Goal: Task Accomplishment & Management: Complete application form

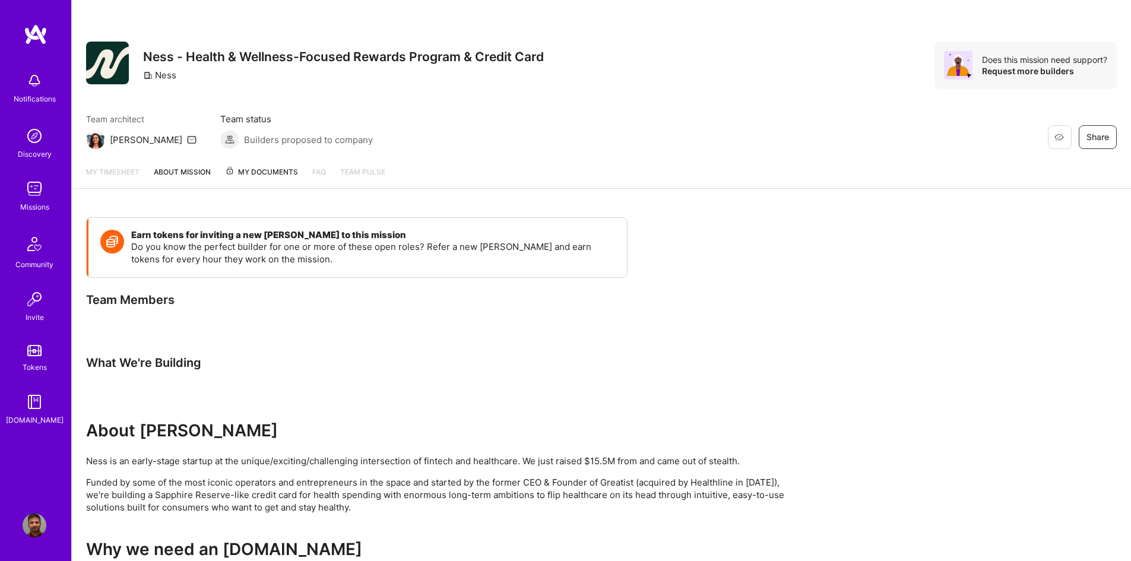
click at [27, 254] on img at bounding box center [34, 244] width 28 height 28
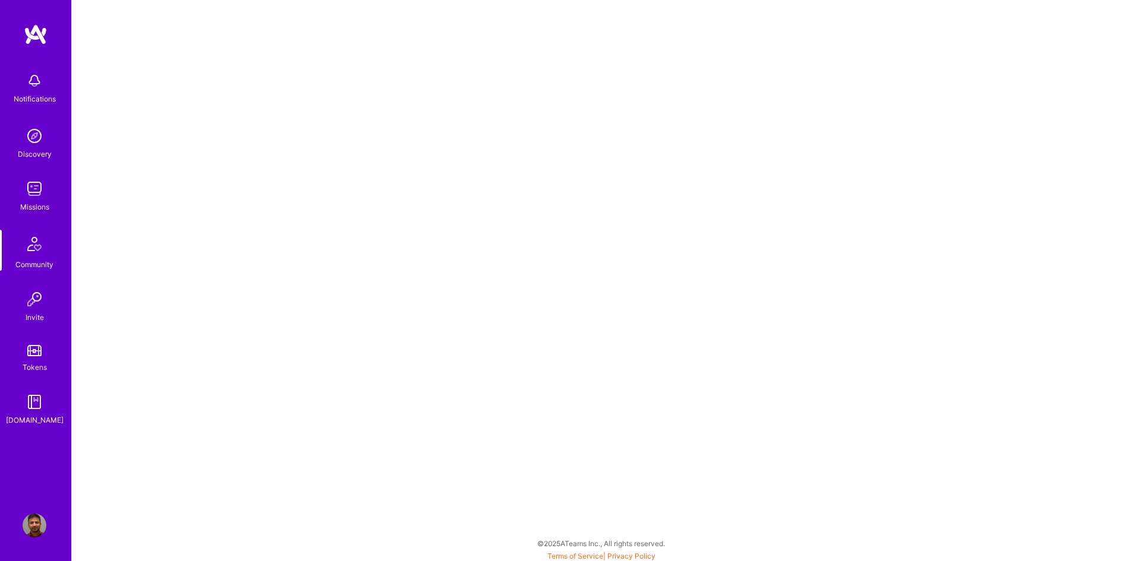
click at [34, 145] on img at bounding box center [35, 136] width 24 height 24
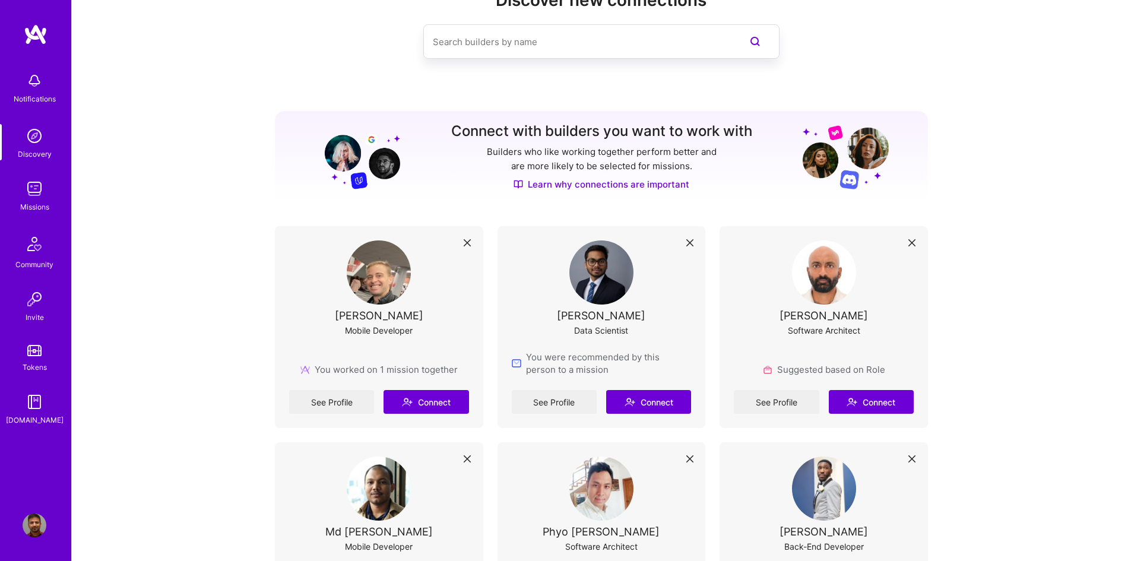
scroll to position [178, 0]
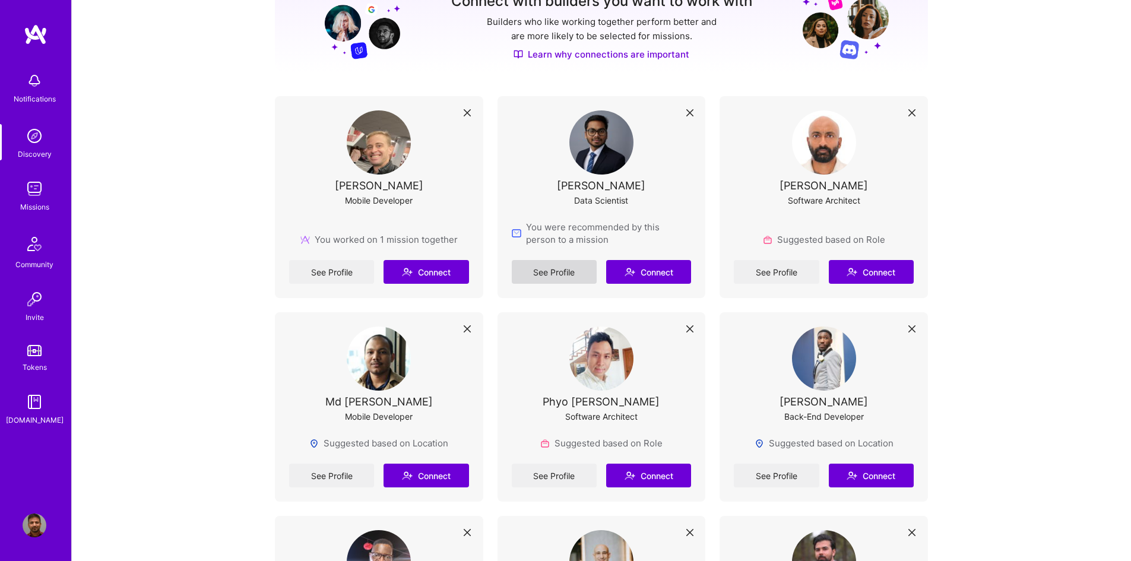
click at [553, 270] on link "See Profile" at bounding box center [554, 272] width 85 height 24
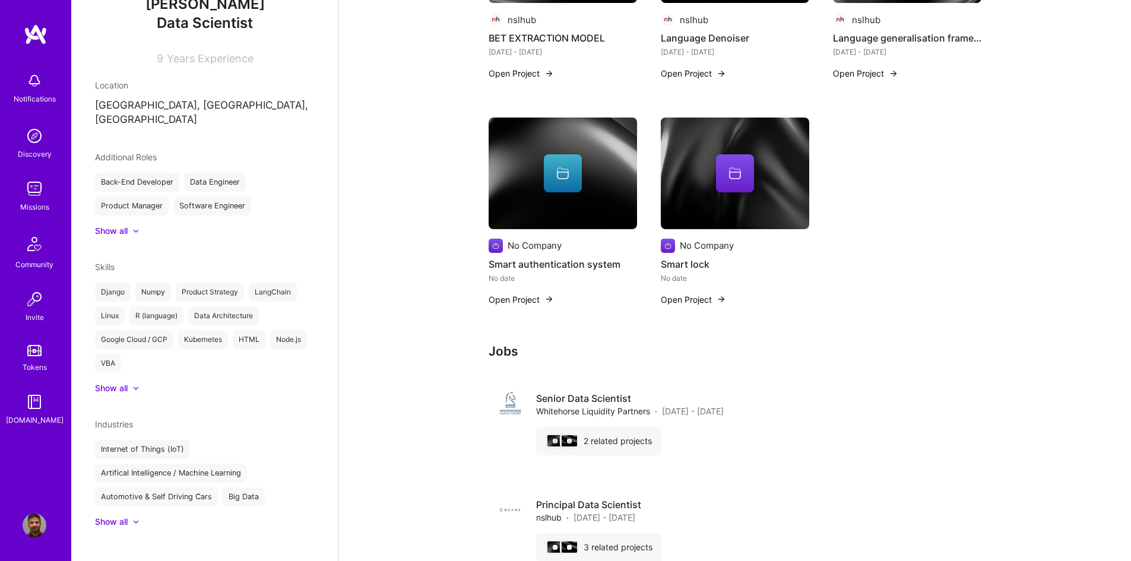
scroll to position [866, 0]
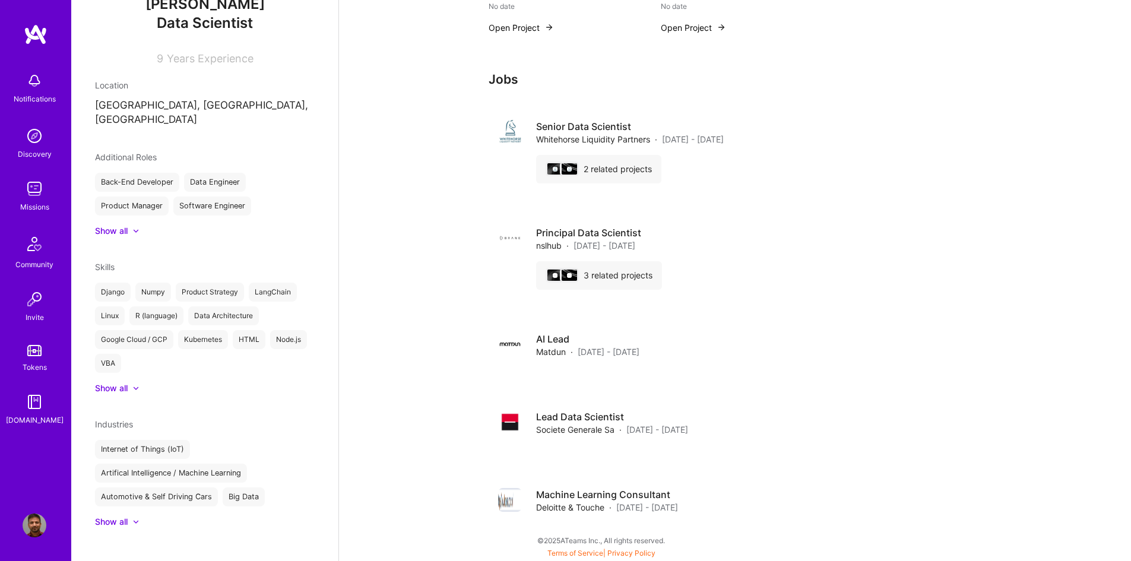
click at [26, 144] on img at bounding box center [35, 136] width 24 height 24
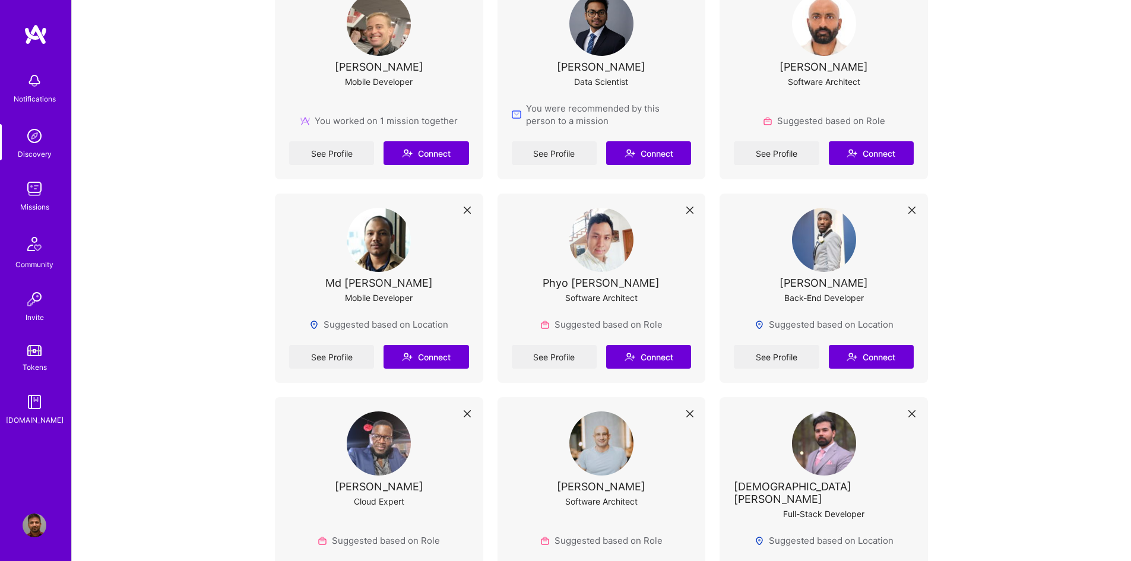
scroll to position [237, 0]
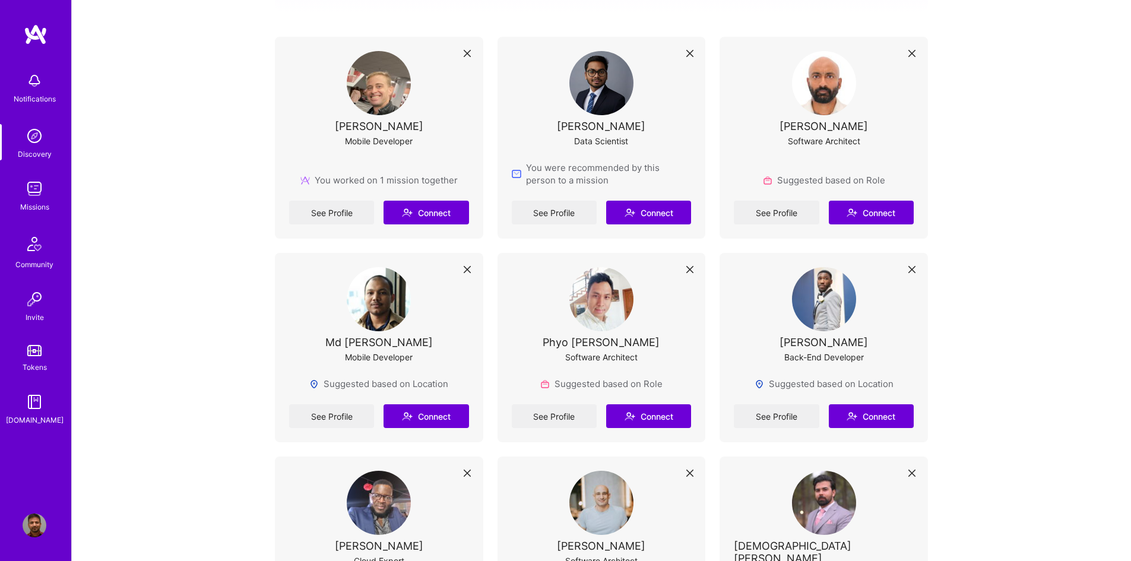
click at [32, 188] on img at bounding box center [35, 189] width 24 height 24
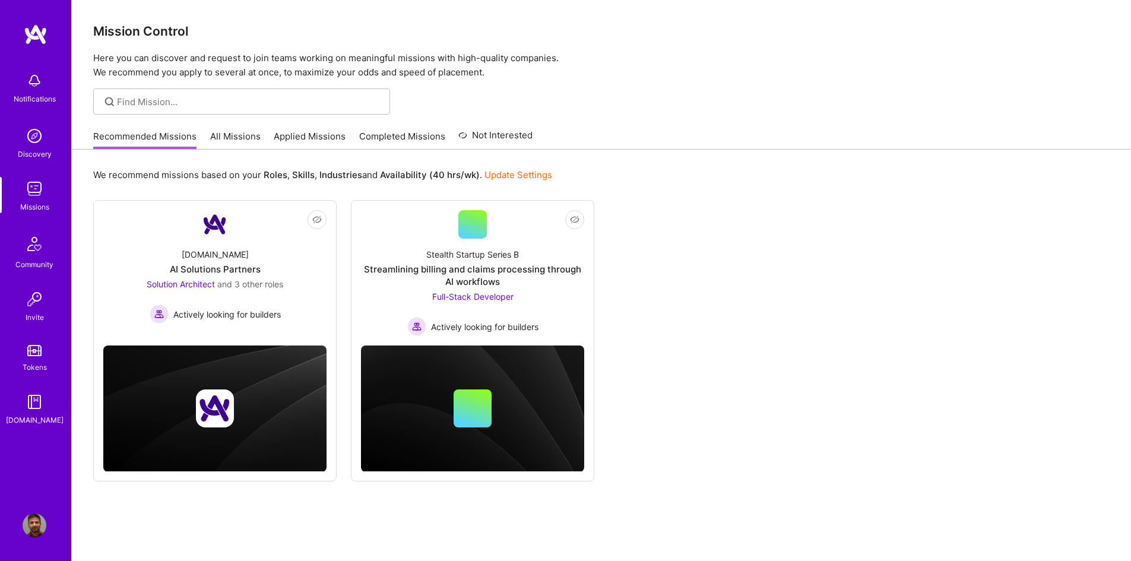
scroll to position [37, 0]
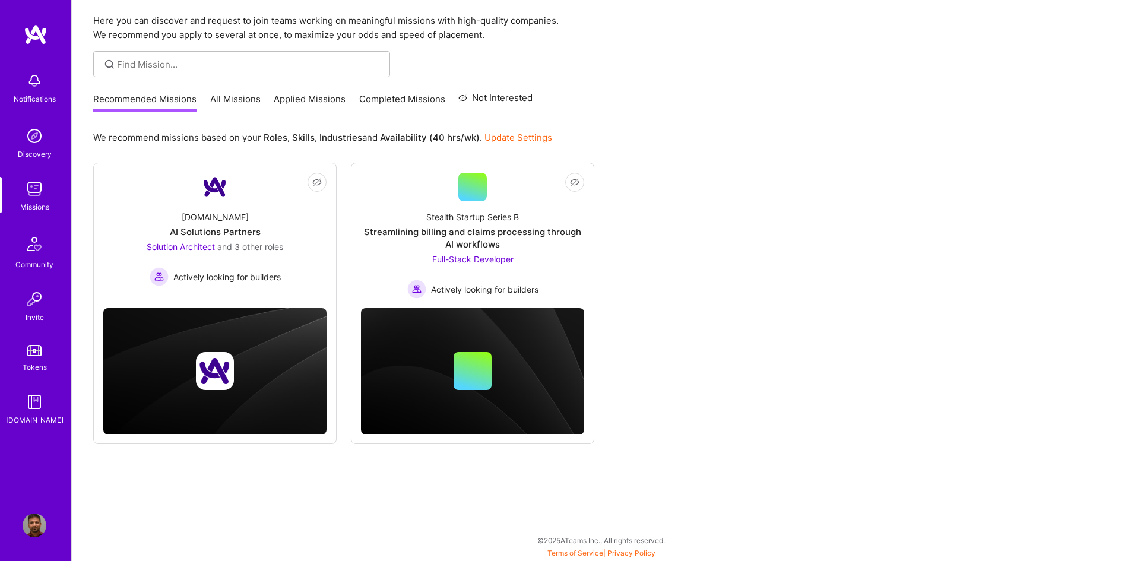
click at [224, 99] on link "All Missions" at bounding box center [235, 103] width 50 height 20
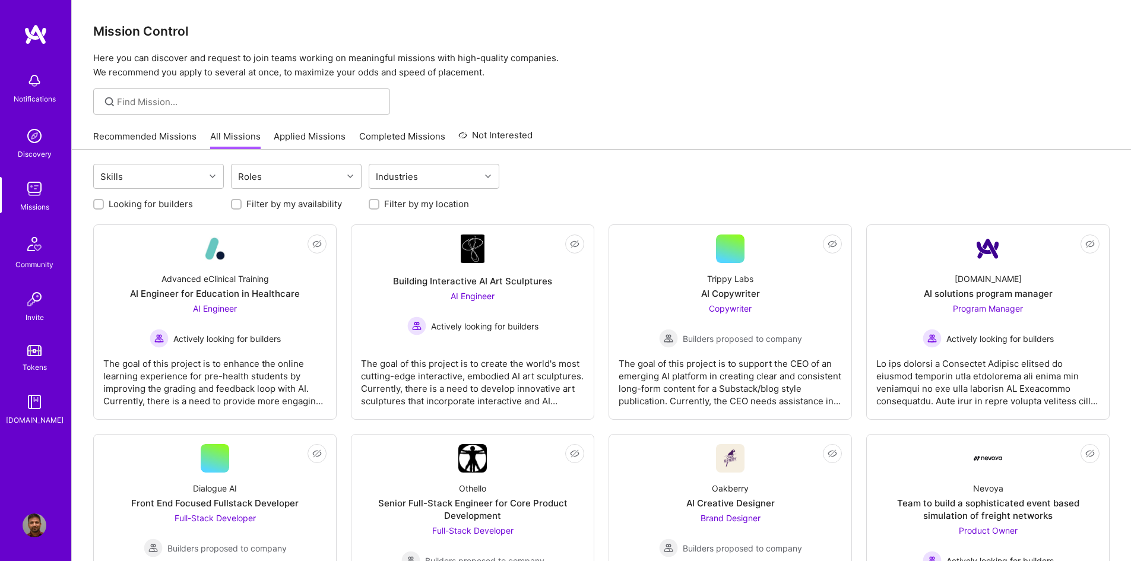
click at [300, 130] on link "Applied Missions" at bounding box center [310, 140] width 72 height 20
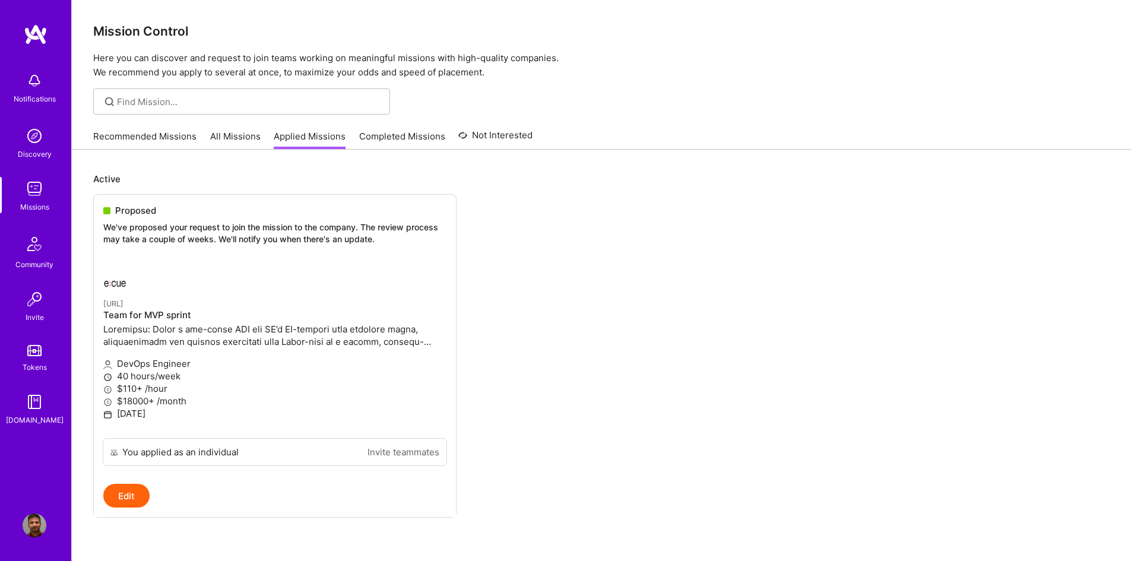
click at [237, 139] on link "All Missions" at bounding box center [235, 140] width 50 height 20
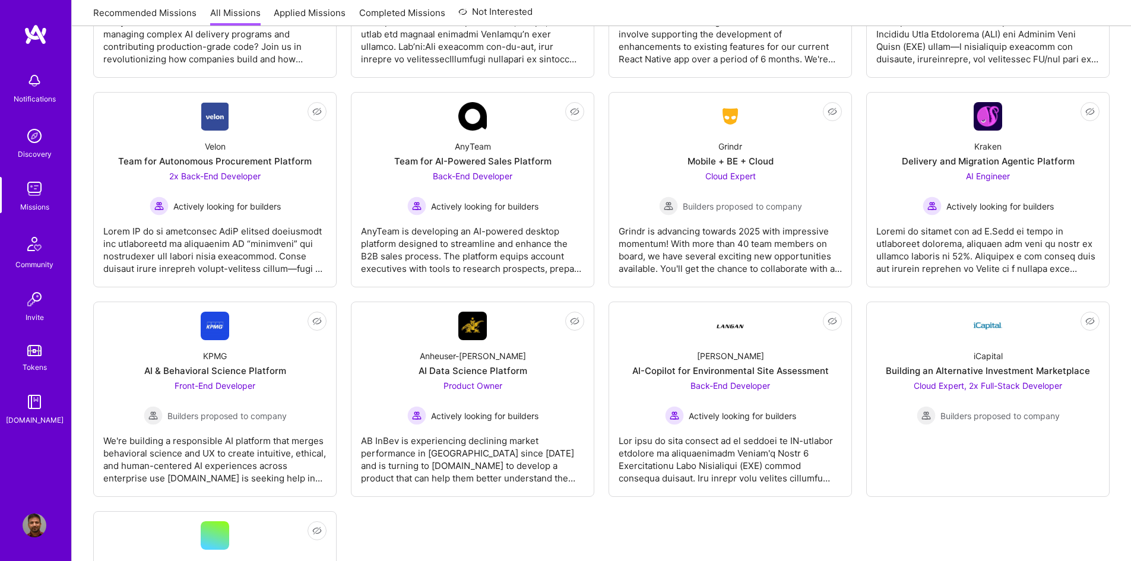
scroll to position [2324, 0]
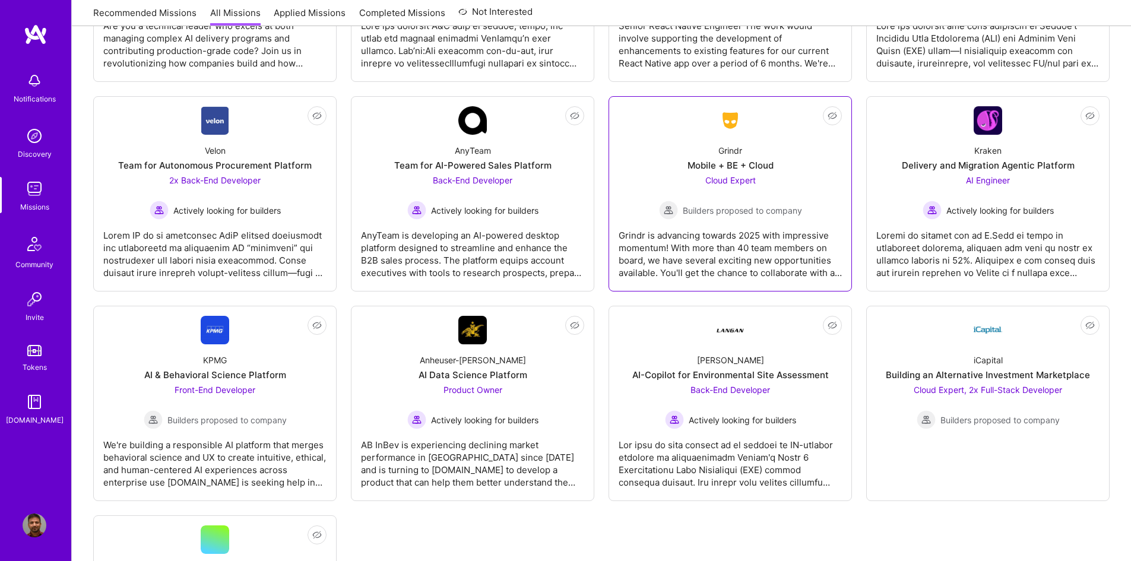
click at [758, 199] on div "Cloud Expert Builders proposed to company" at bounding box center [730, 197] width 143 height 46
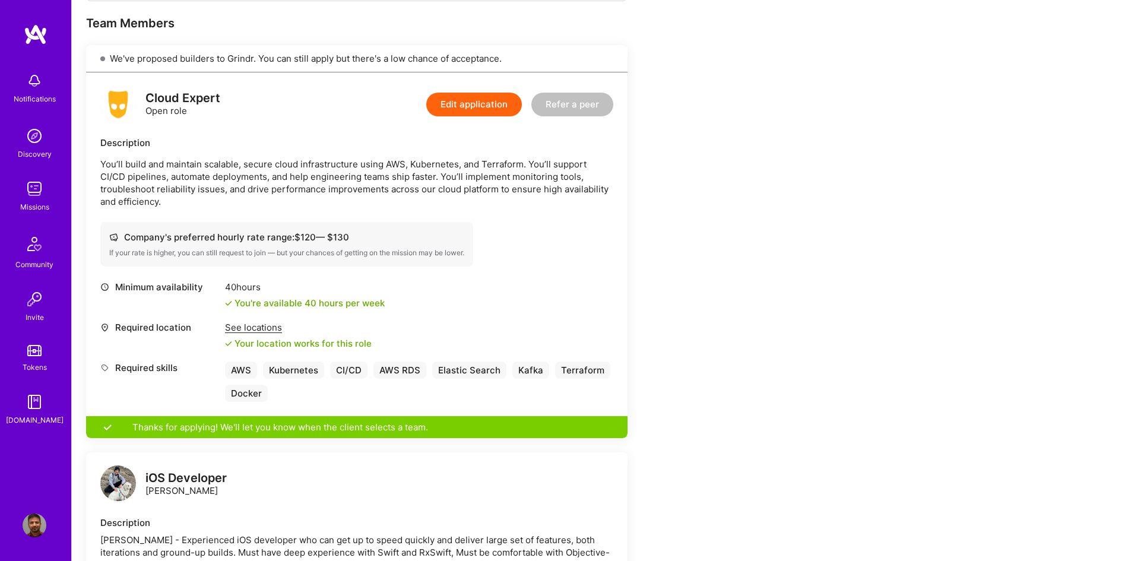
scroll to position [237, 0]
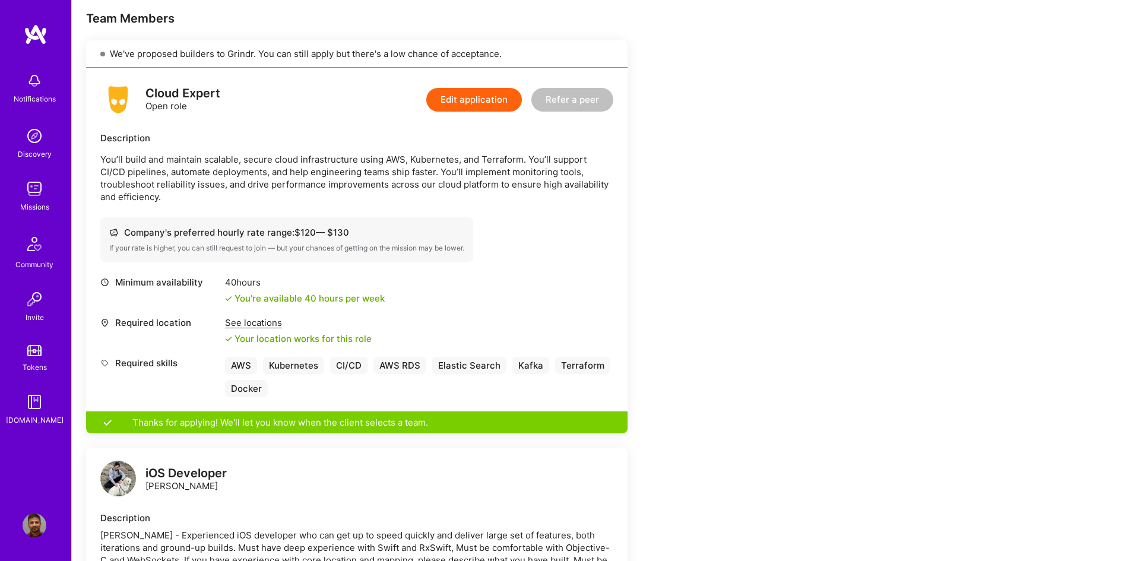
click at [488, 93] on button "Edit application" at bounding box center [474, 100] width 96 height 24
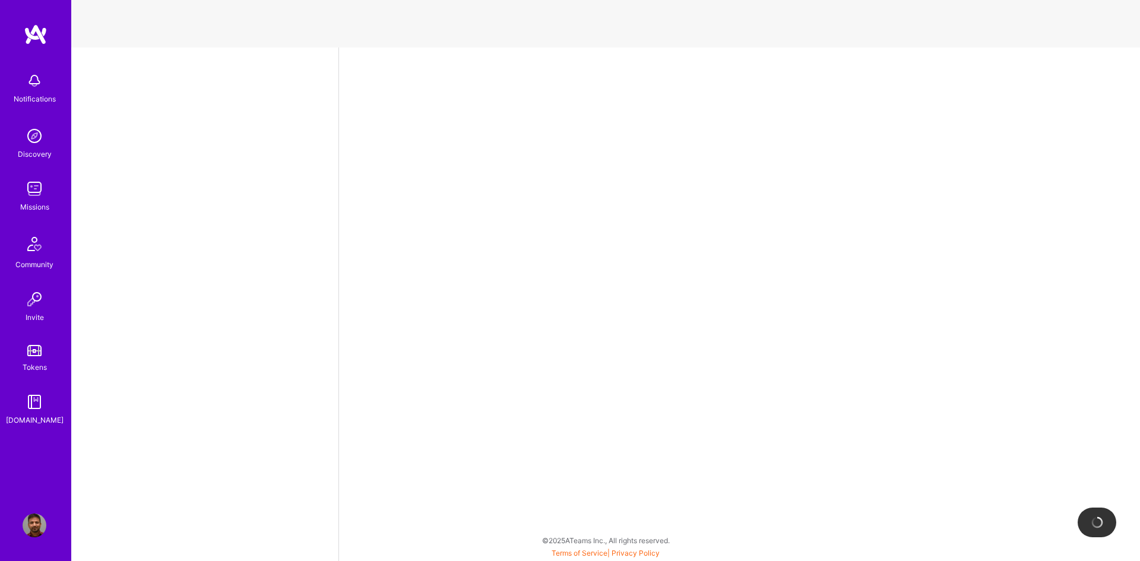
select select "CA"
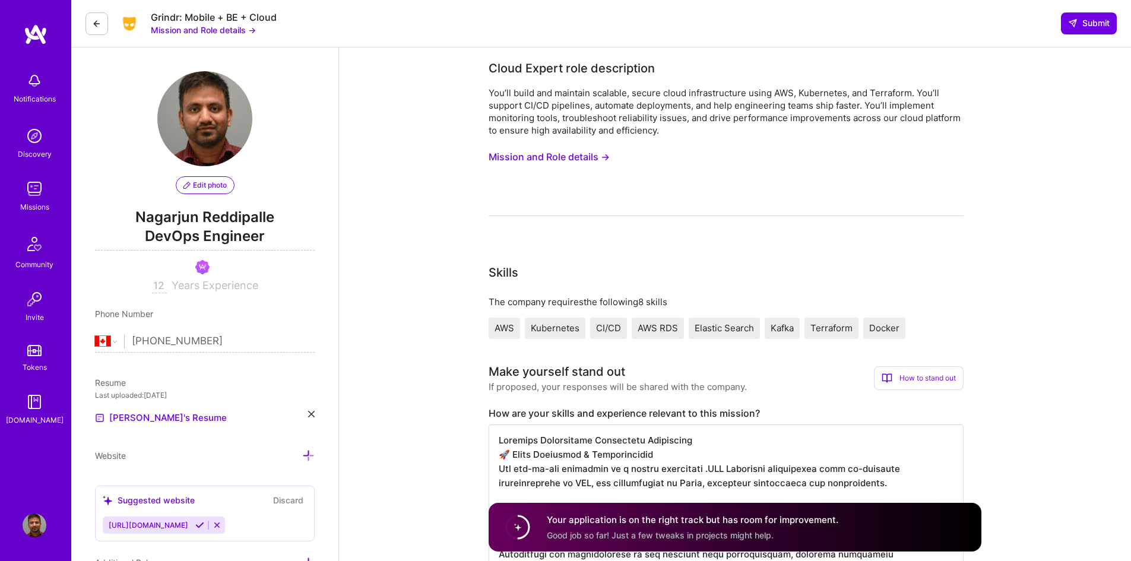
click at [576, 155] on button "Mission and Role details →" at bounding box center [549, 157] width 121 height 22
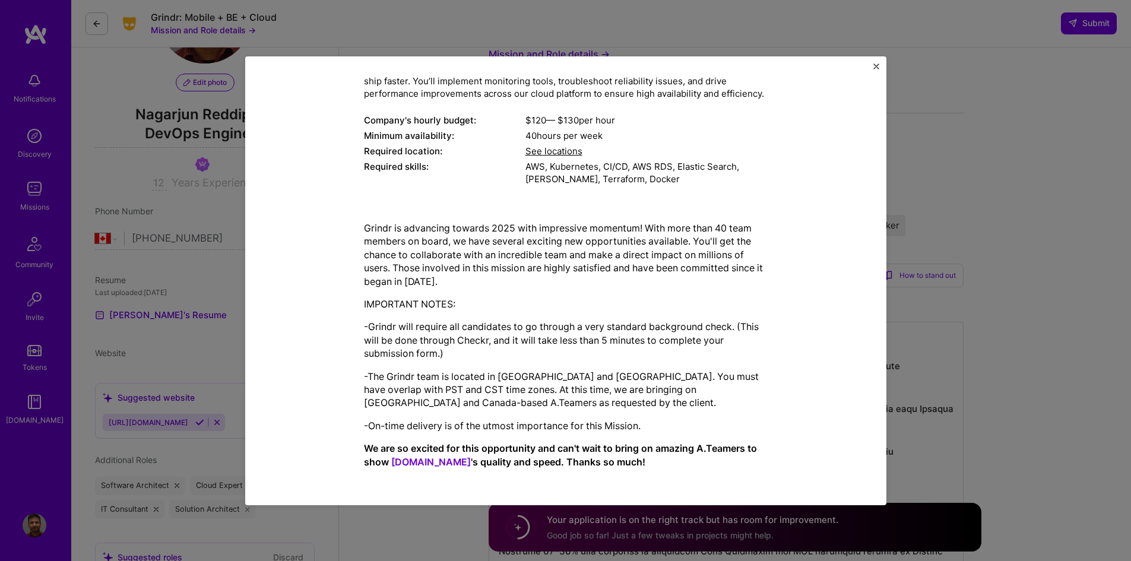
scroll to position [237, 0]
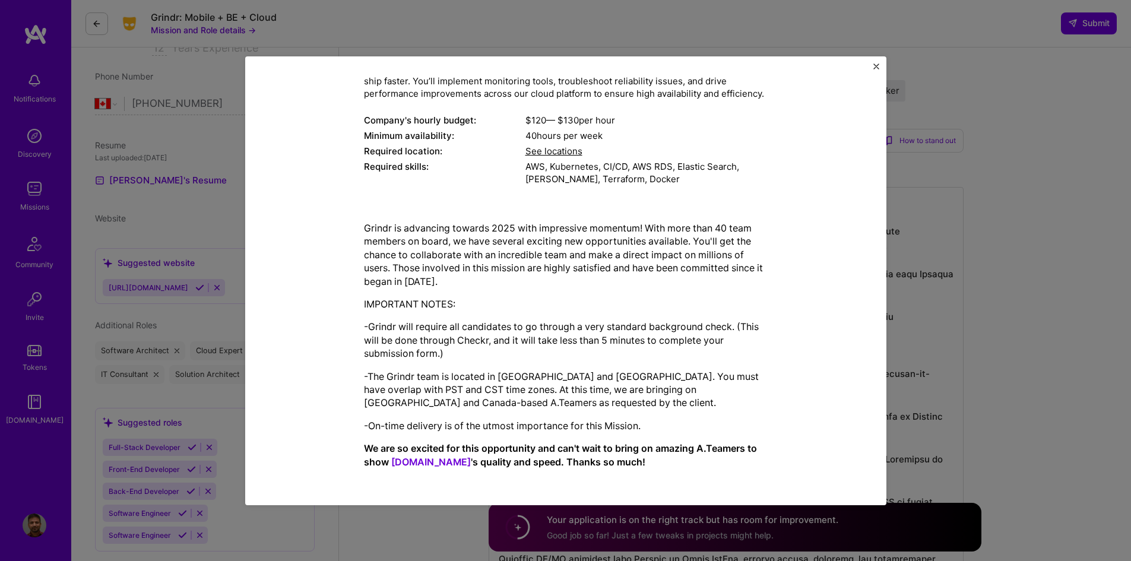
click at [874, 68] on img "Close" at bounding box center [876, 67] width 6 height 6
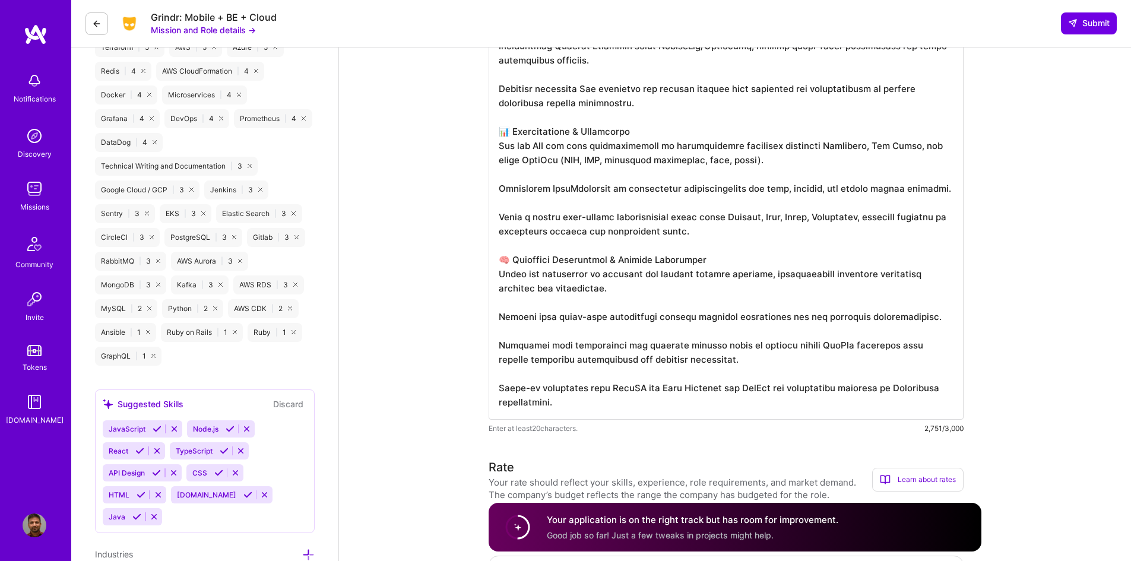
scroll to position [831, 0]
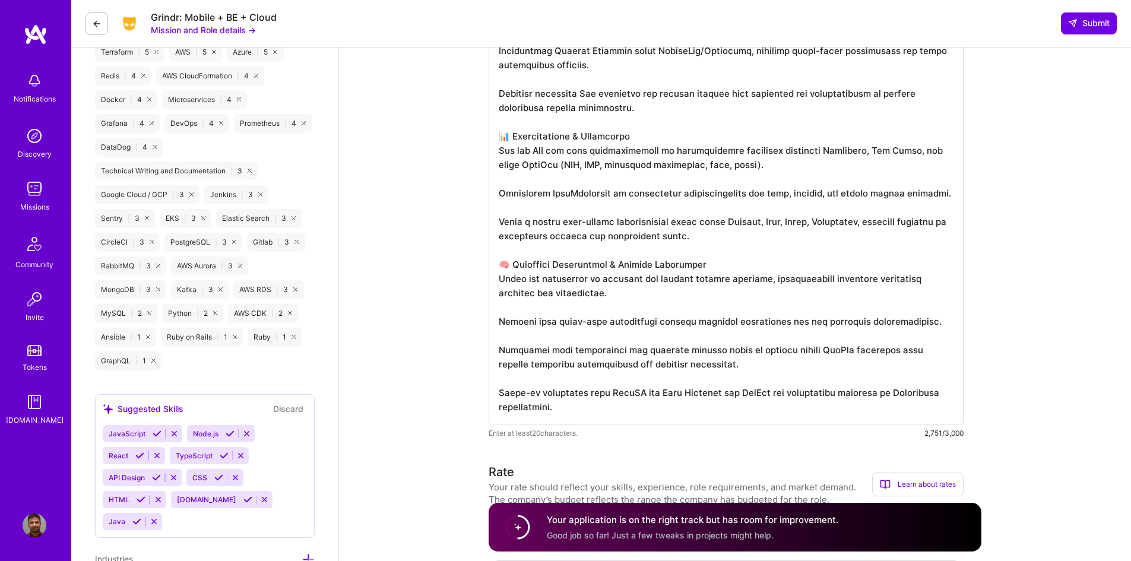
click at [832, 302] on textarea at bounding box center [726, 8] width 475 height 831
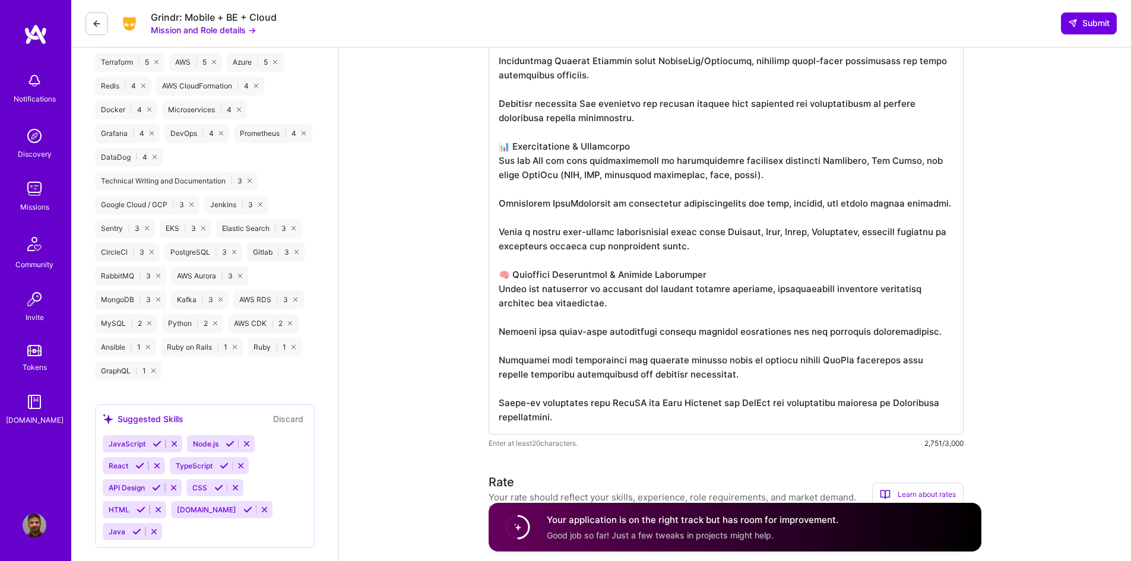
scroll to position [950, 0]
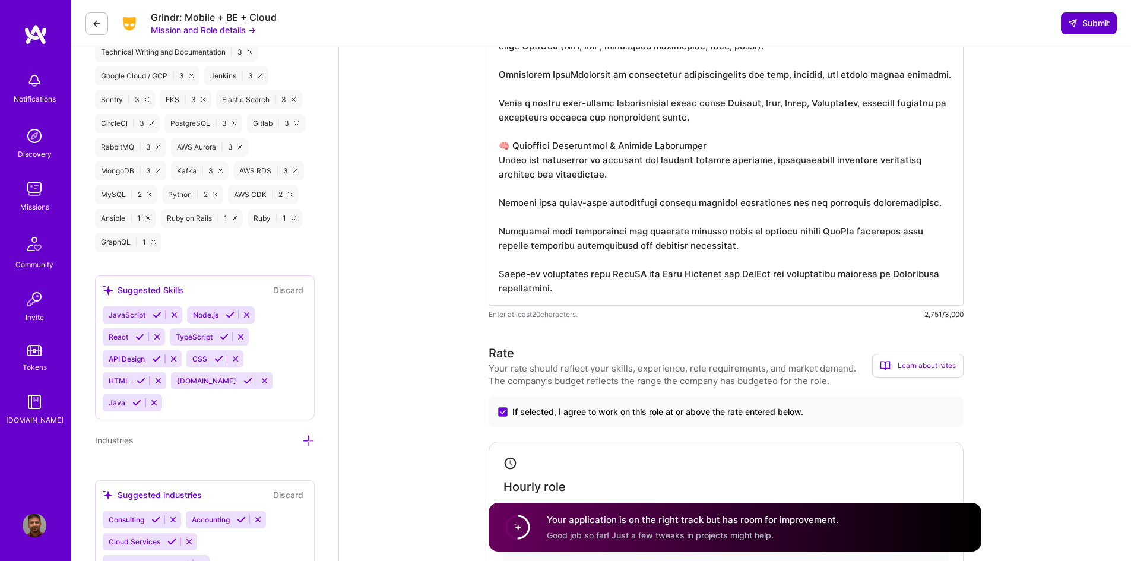
click at [1095, 20] on span "Submit" at bounding box center [1089, 23] width 42 height 12
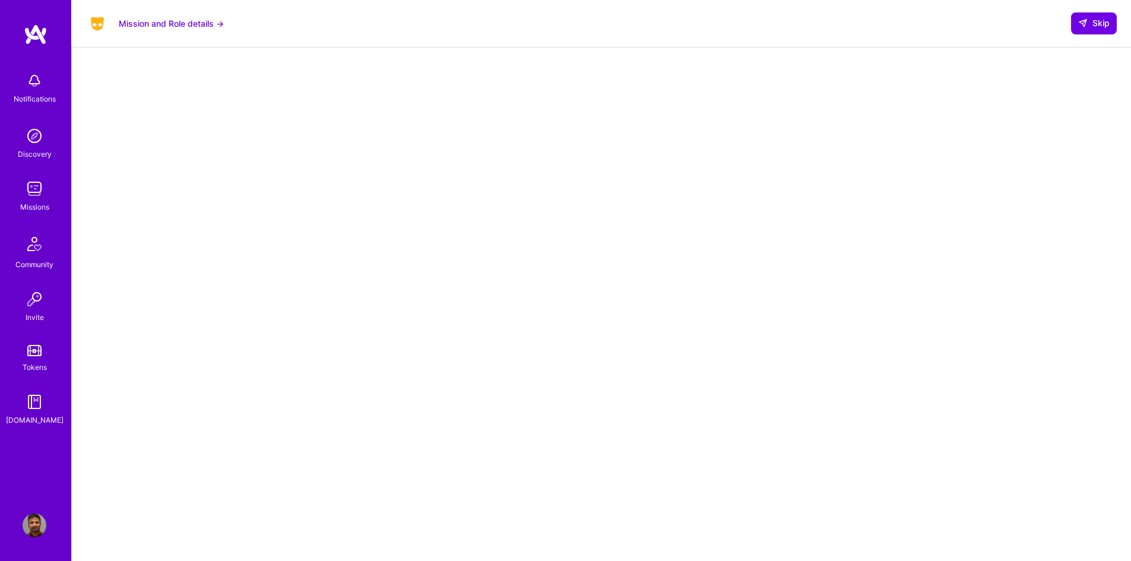
click at [286, 185] on div at bounding box center [602, 357] width 1012 height 597
click at [175, 24] on button "Mission and Role details →" at bounding box center [171, 23] width 105 height 12
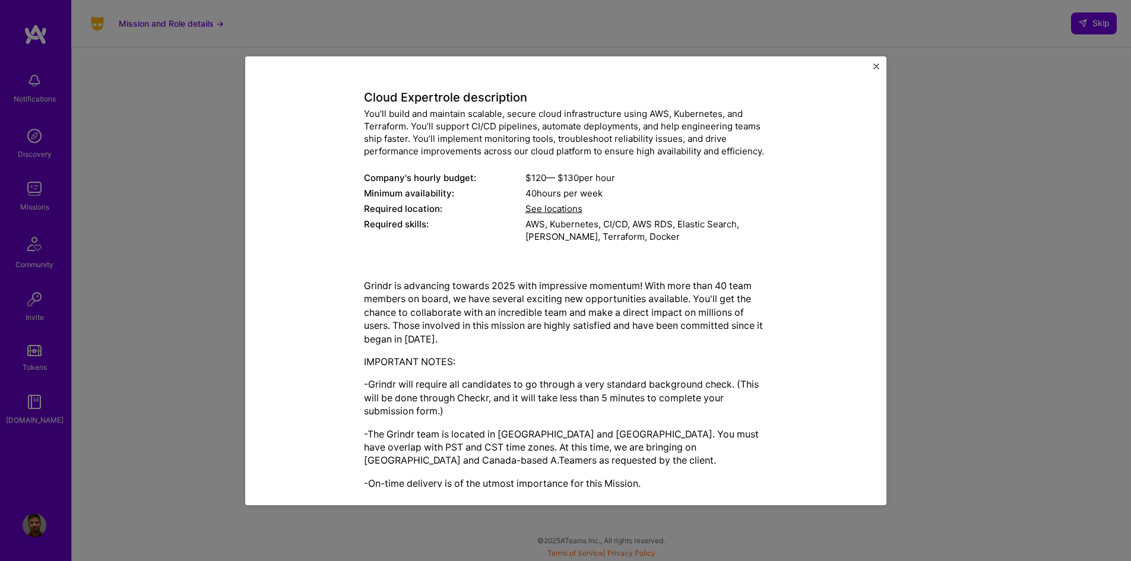
scroll to position [107, 0]
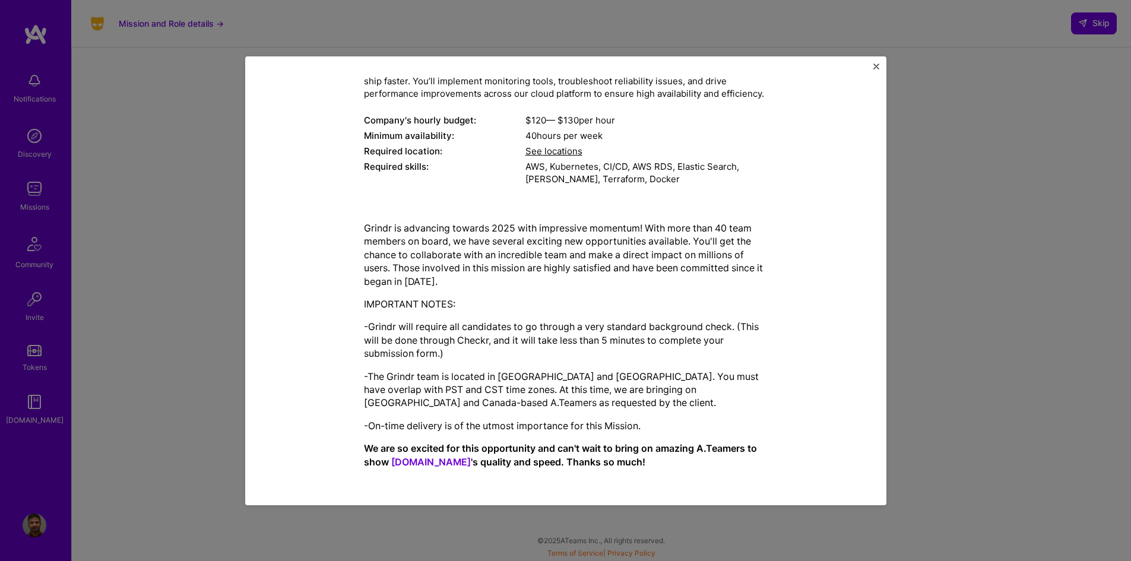
click at [873, 69] on button "Close" at bounding box center [876, 70] width 6 height 12
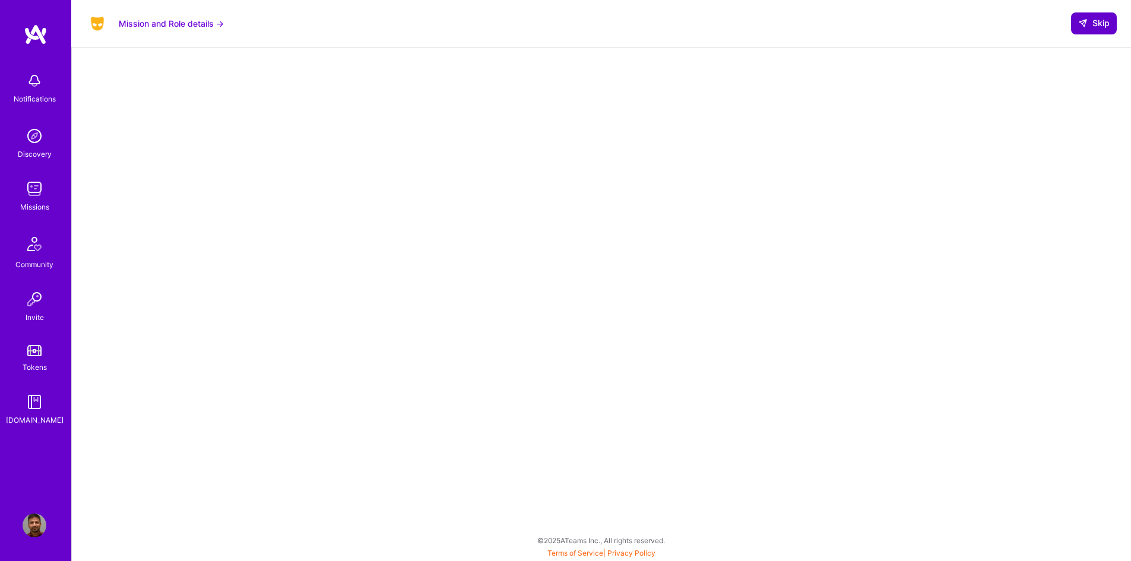
click at [1093, 25] on span "Skip" at bounding box center [1093, 23] width 31 height 12
select select "CA"
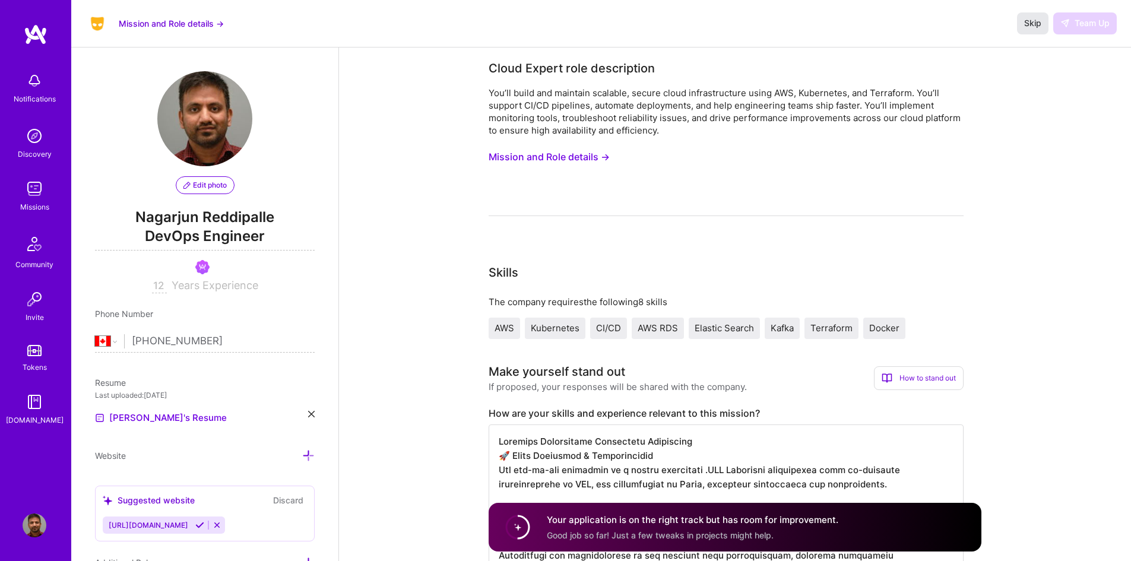
click at [1030, 23] on span "Skip" at bounding box center [1032, 23] width 17 height 12
click at [1025, 23] on span "Skip" at bounding box center [1032, 23] width 17 height 12
click at [1034, 25] on span "Skip" at bounding box center [1032, 23] width 17 height 12
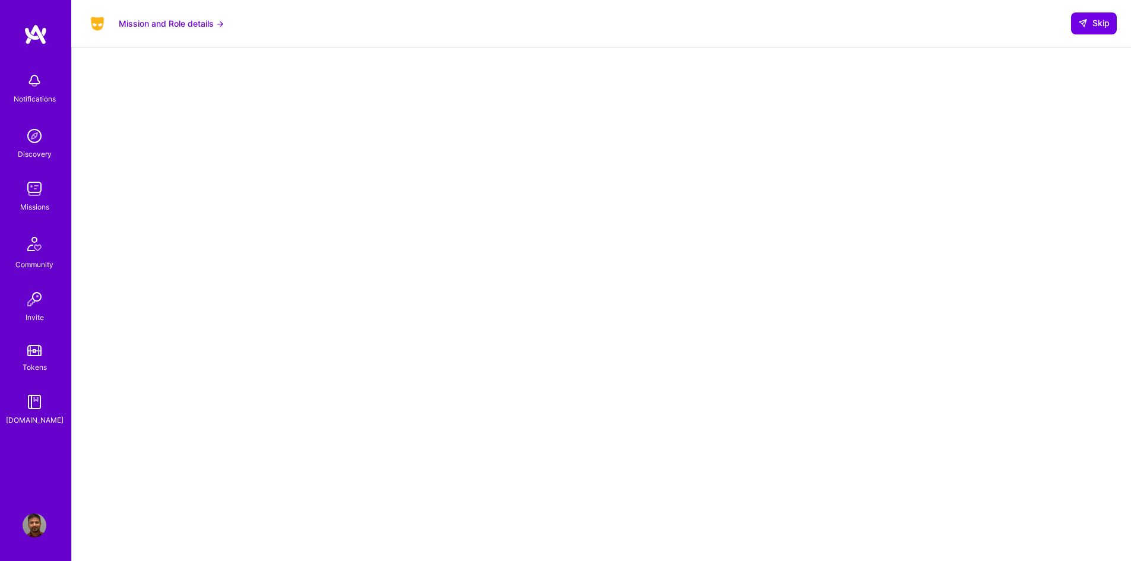
click at [31, 199] on img at bounding box center [35, 189] width 24 height 24
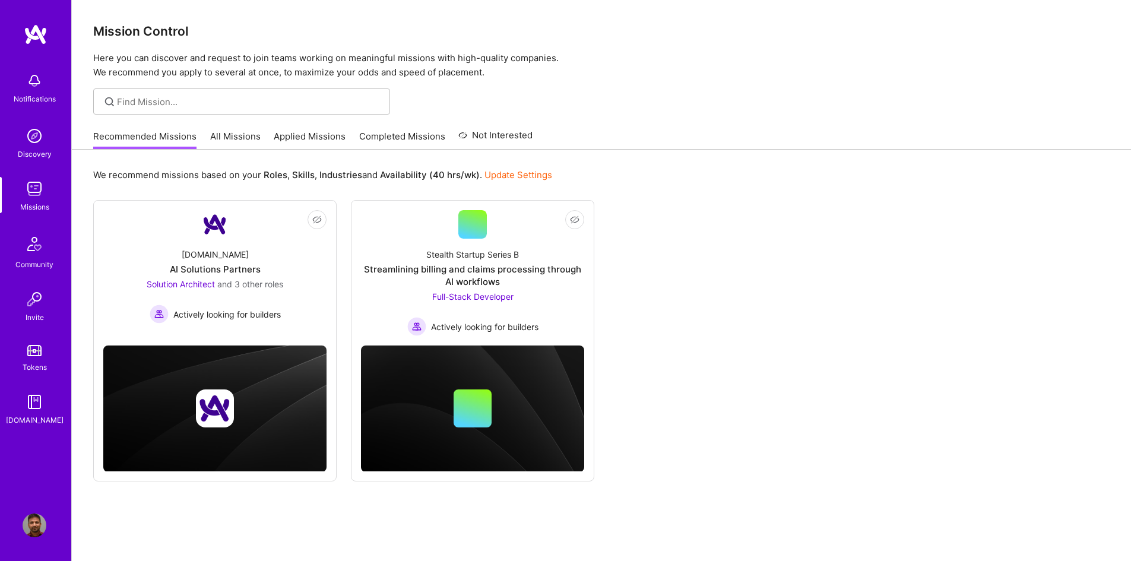
click at [230, 140] on link "All Missions" at bounding box center [235, 140] width 50 height 20
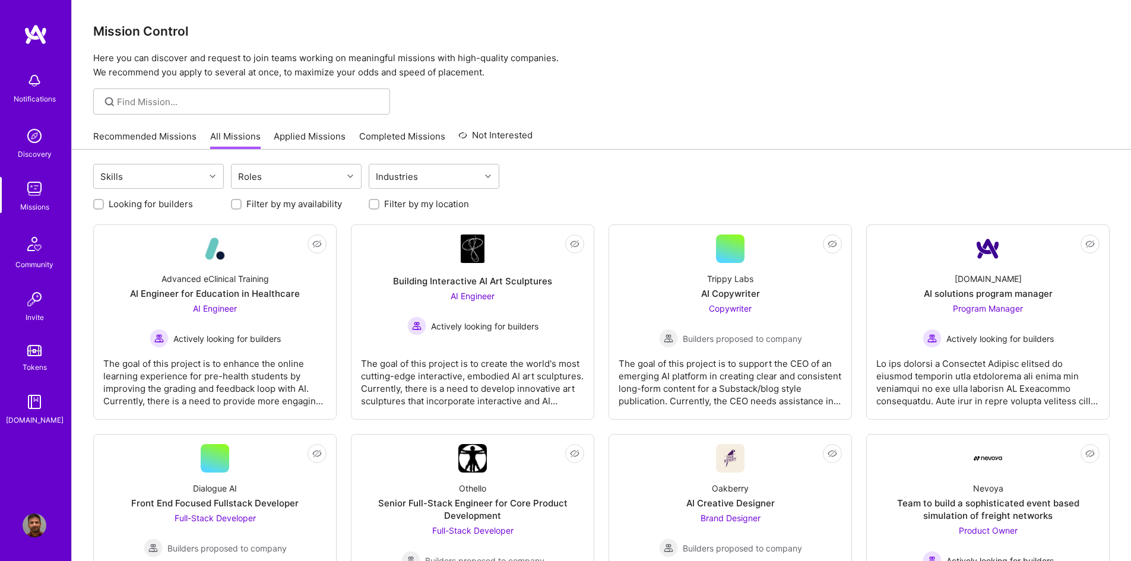
click at [292, 137] on link "Applied Missions" at bounding box center [310, 140] width 72 height 20
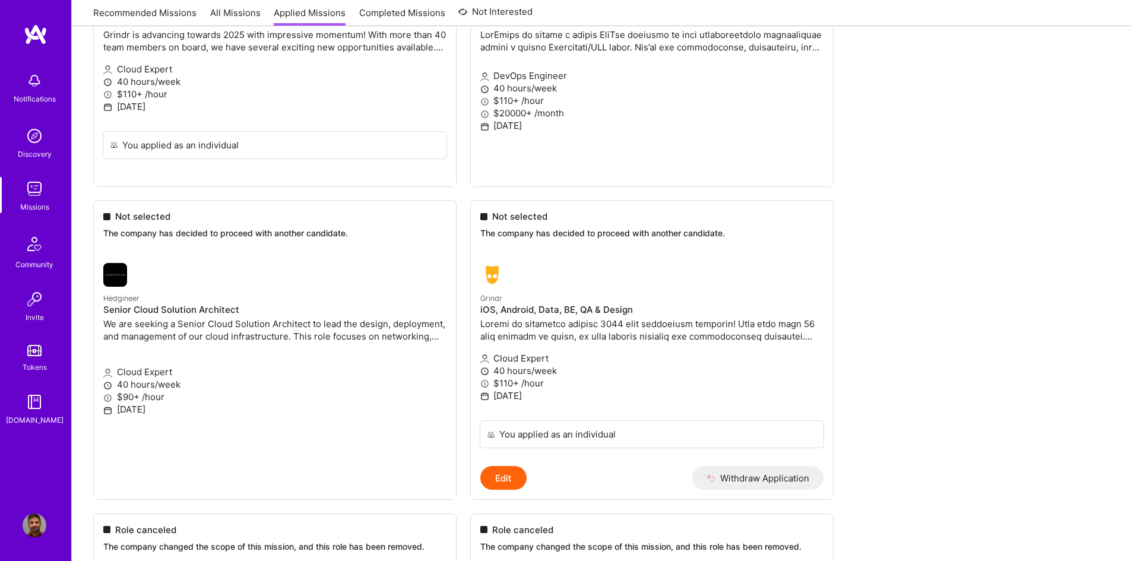
scroll to position [594, 0]
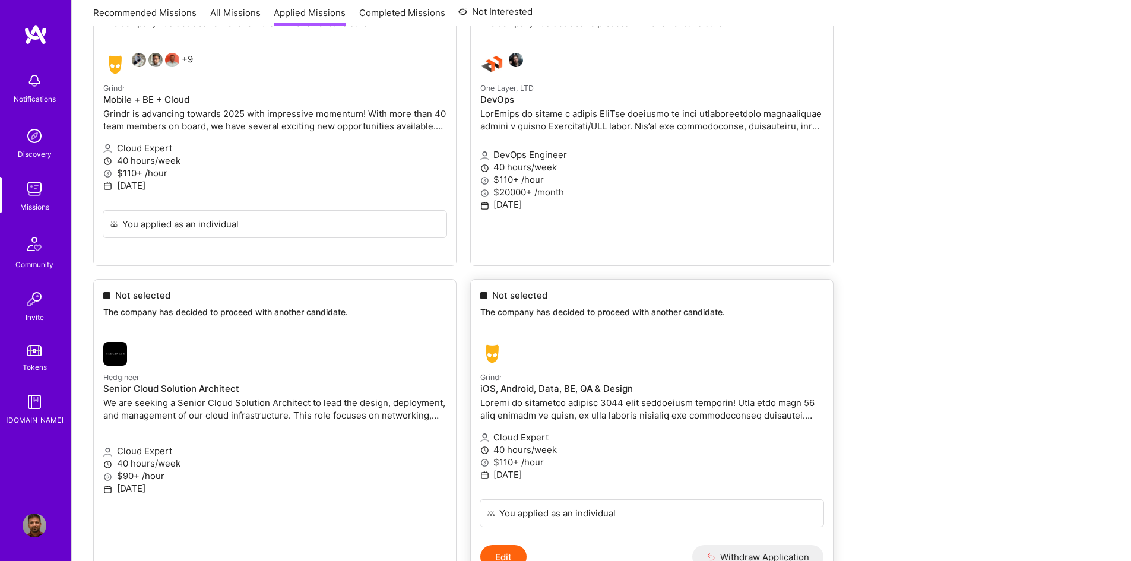
click at [666, 394] on h4 "iOS, Android, Data, BE, QA & Design" at bounding box center [651, 389] width 343 height 11
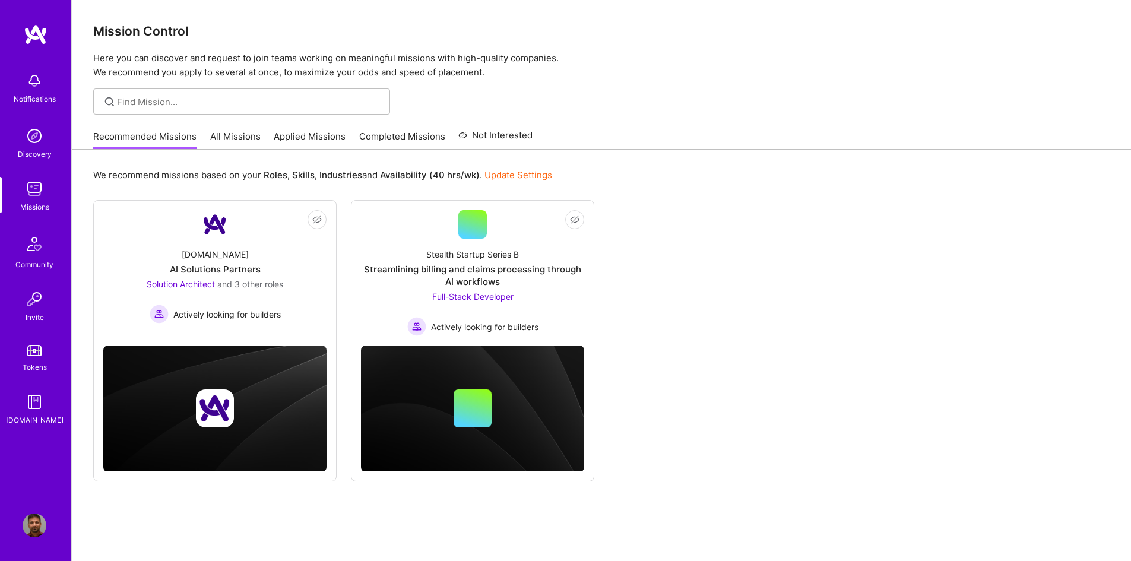
click at [218, 140] on link "All Missions" at bounding box center [235, 140] width 50 height 20
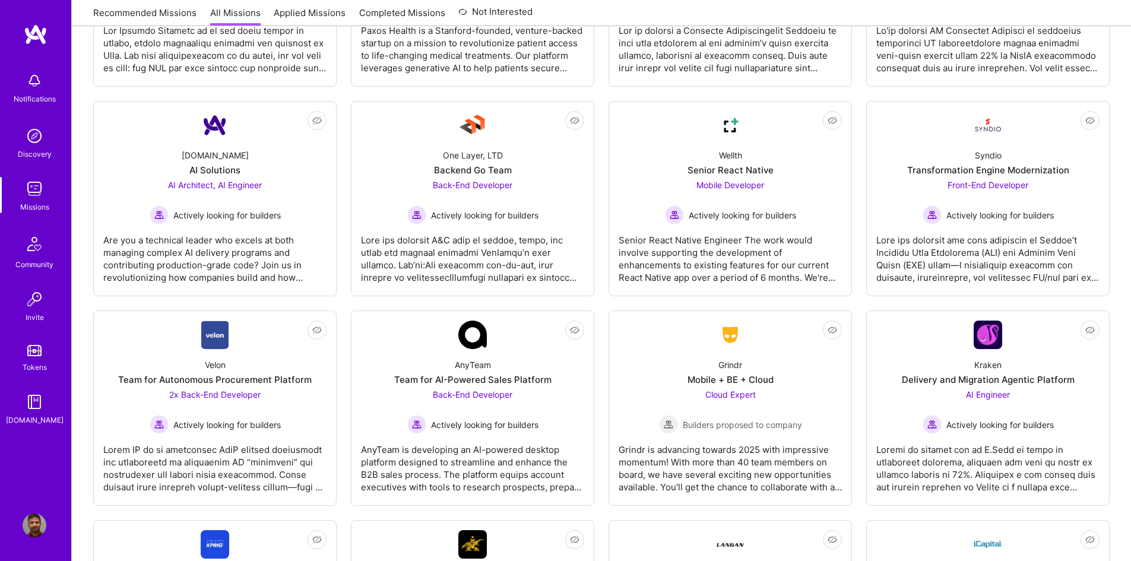
scroll to position [2197, 0]
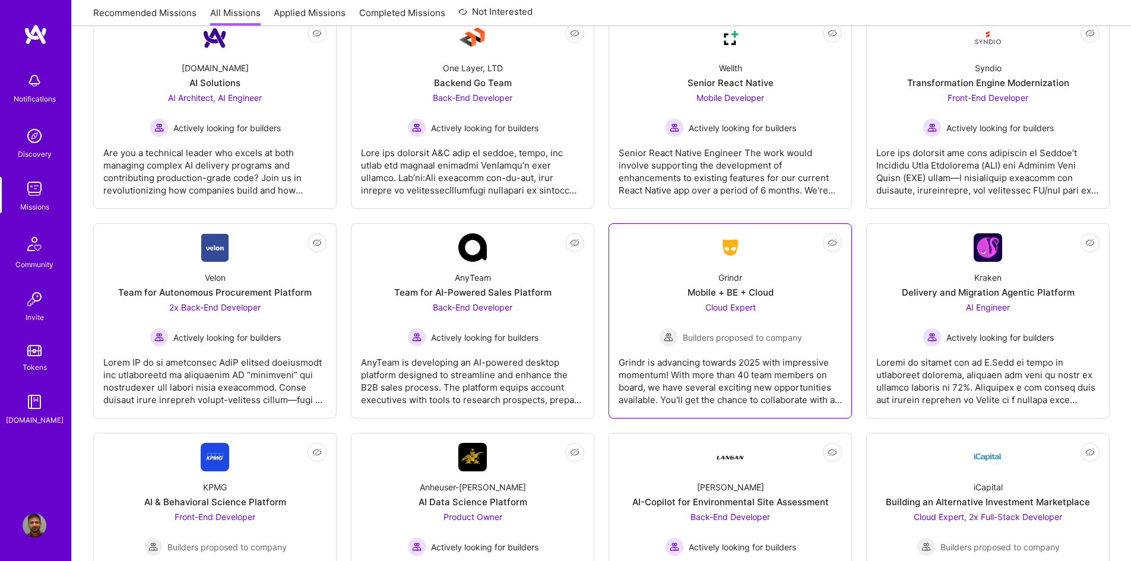
click at [737, 328] on div "Builders proposed to company" at bounding box center [730, 337] width 143 height 19
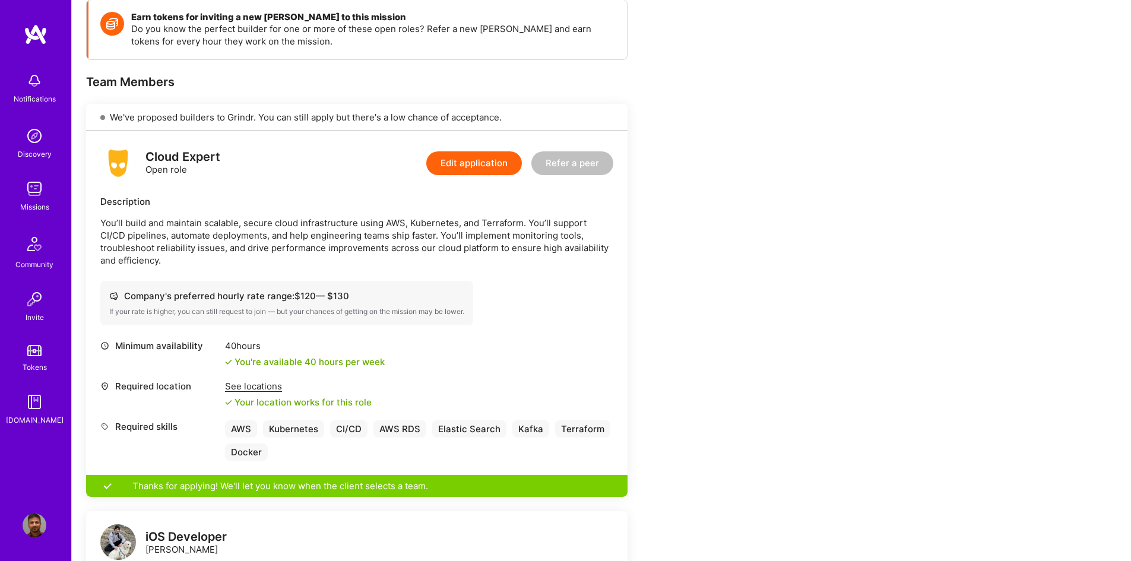
scroll to position [178, 0]
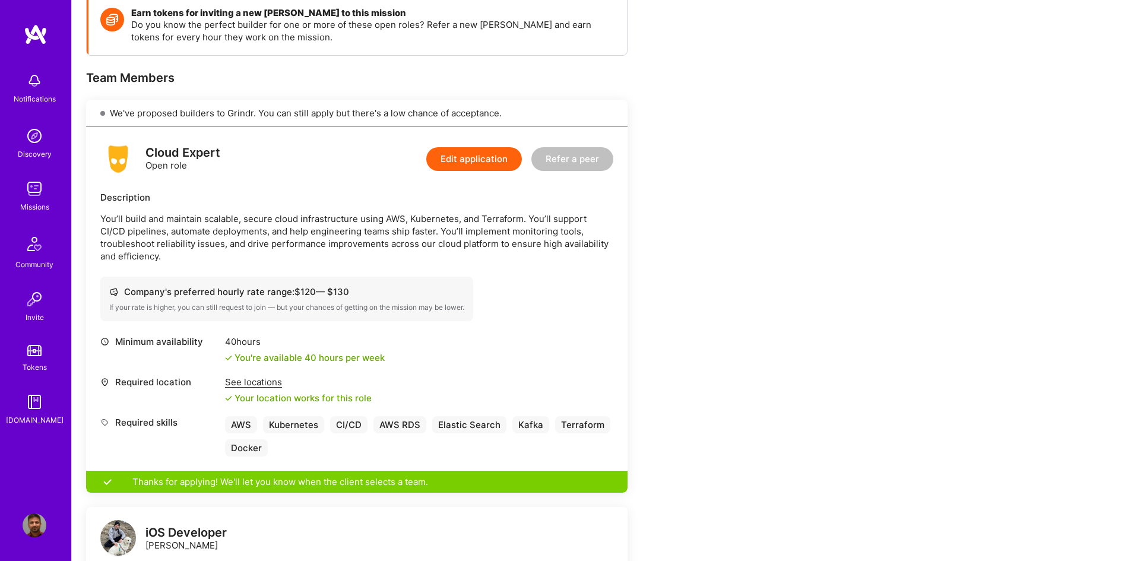
click at [458, 159] on button "Edit application" at bounding box center [474, 159] width 96 height 24
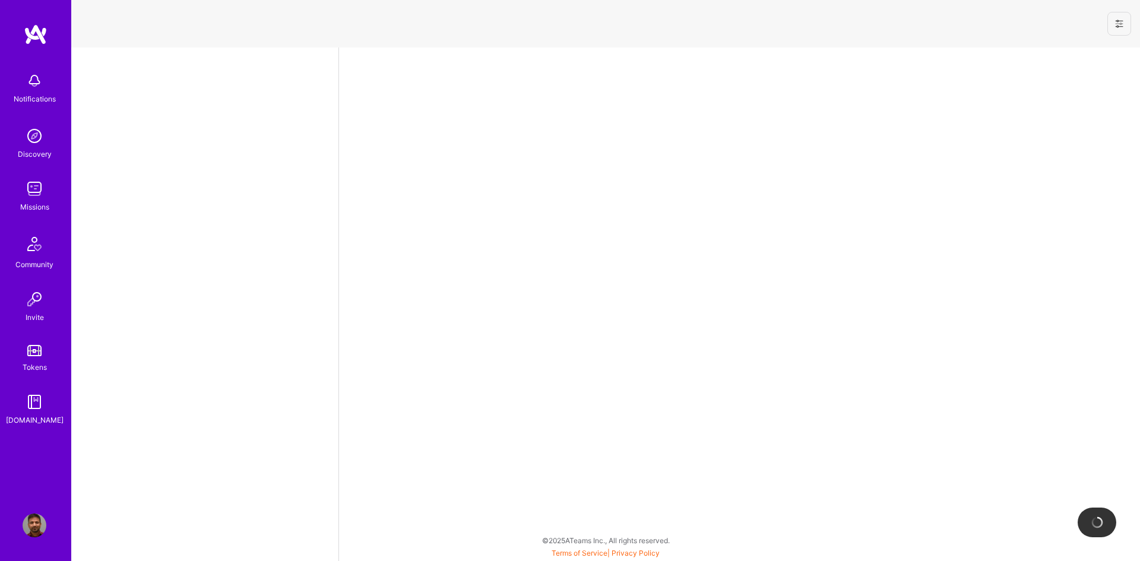
select select "CA"
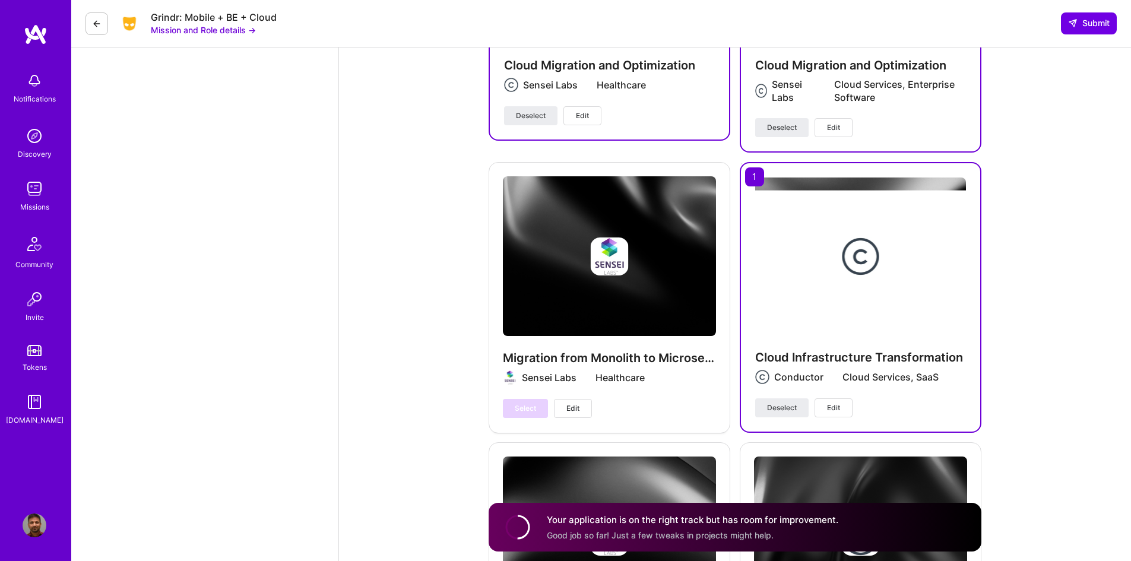
scroll to position [2612, 0]
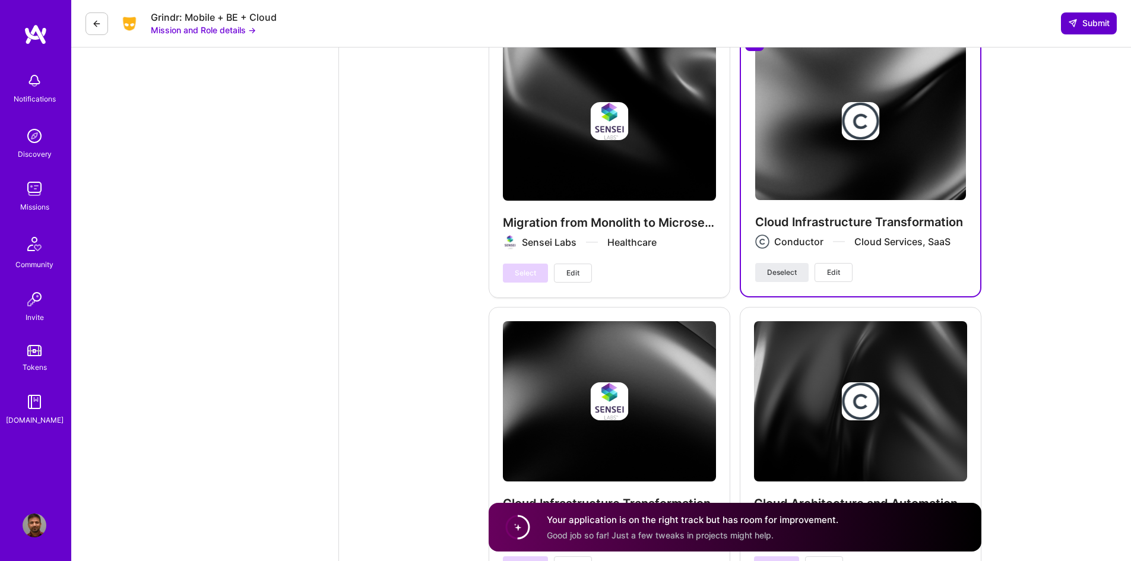
click at [1085, 21] on span "Submit" at bounding box center [1089, 23] width 42 height 12
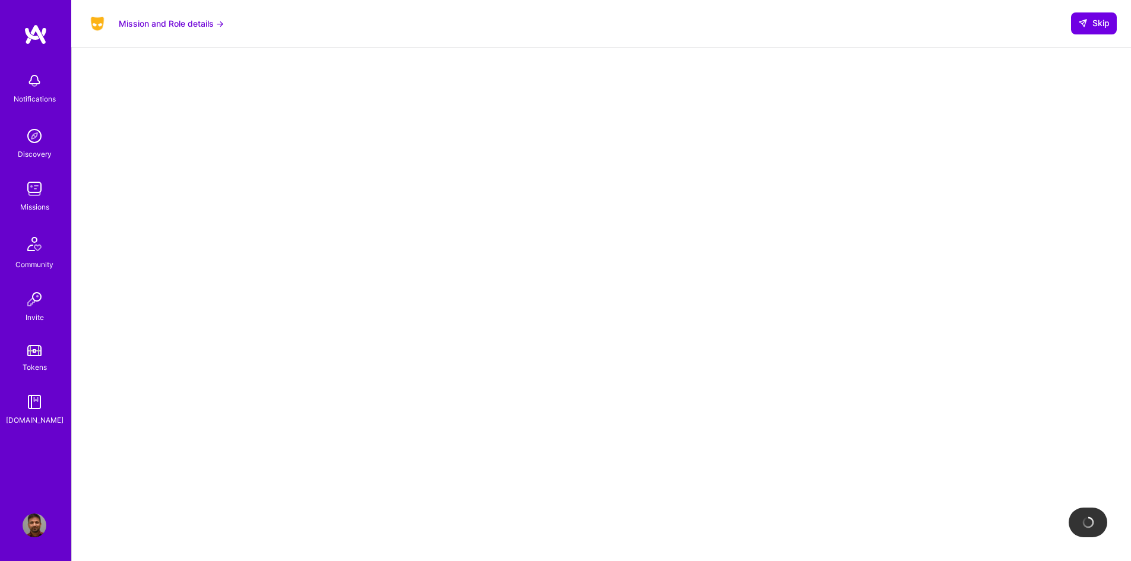
click at [30, 137] on img at bounding box center [35, 136] width 24 height 24
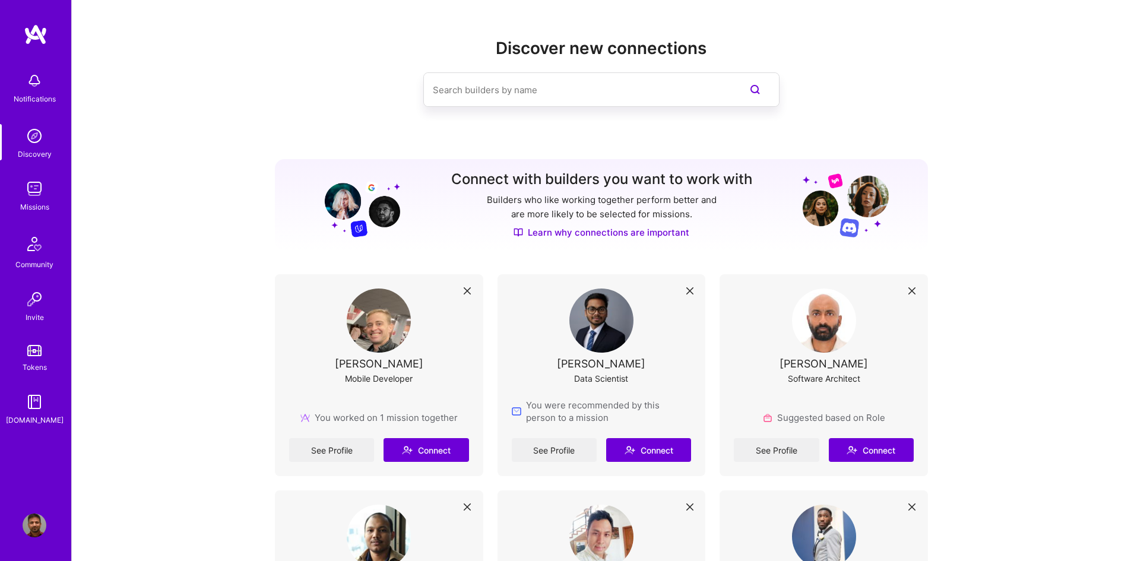
click at [34, 191] on img at bounding box center [35, 189] width 24 height 24
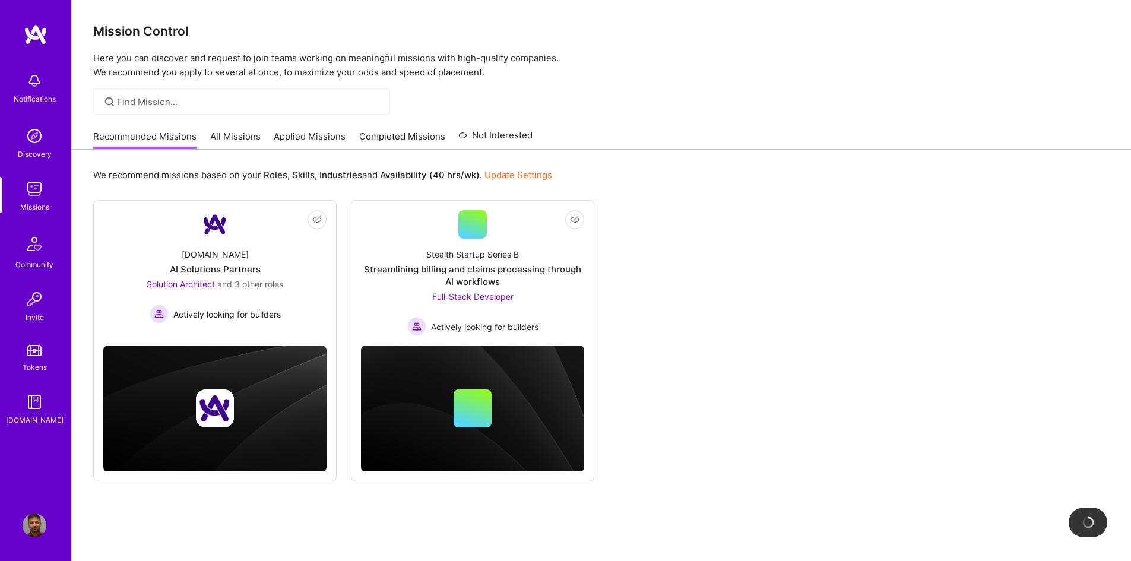
click at [252, 134] on link "All Missions" at bounding box center [235, 140] width 50 height 20
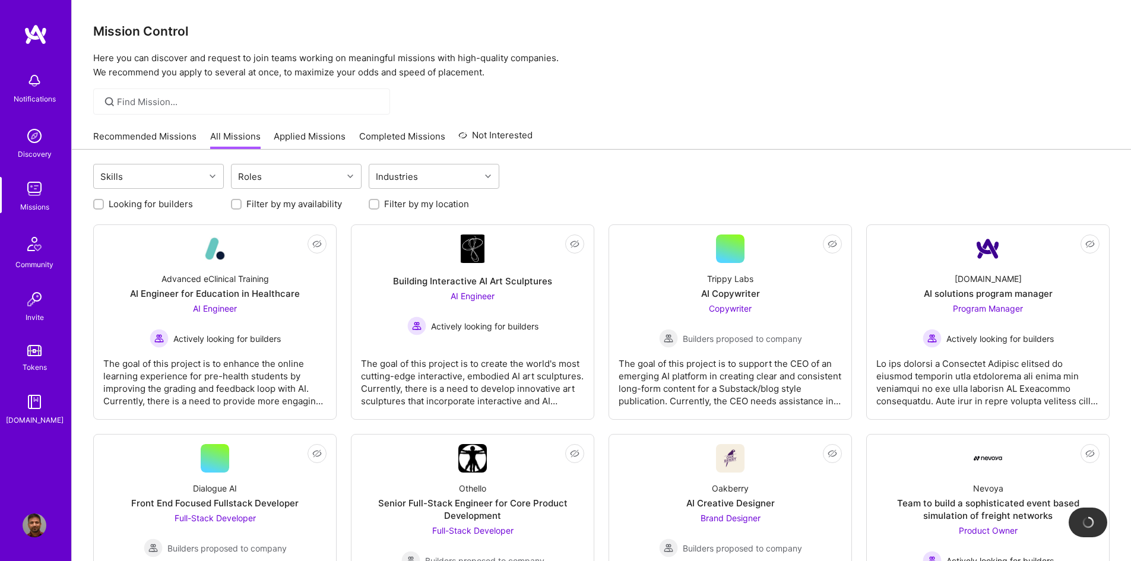
click at [297, 132] on link "Applied Missions" at bounding box center [310, 140] width 72 height 20
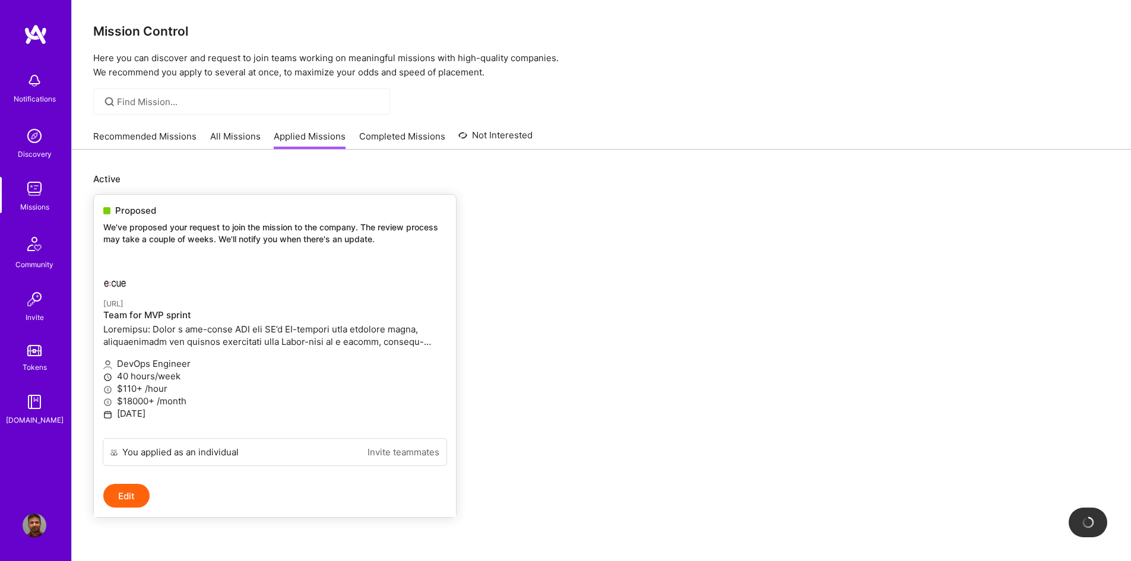
click at [388, 270] on link "[URL] Team for MVP sprint DevOps Engineer 40 hours/week $110+ /hour $18000+ /mo…" at bounding box center [275, 348] width 362 height 179
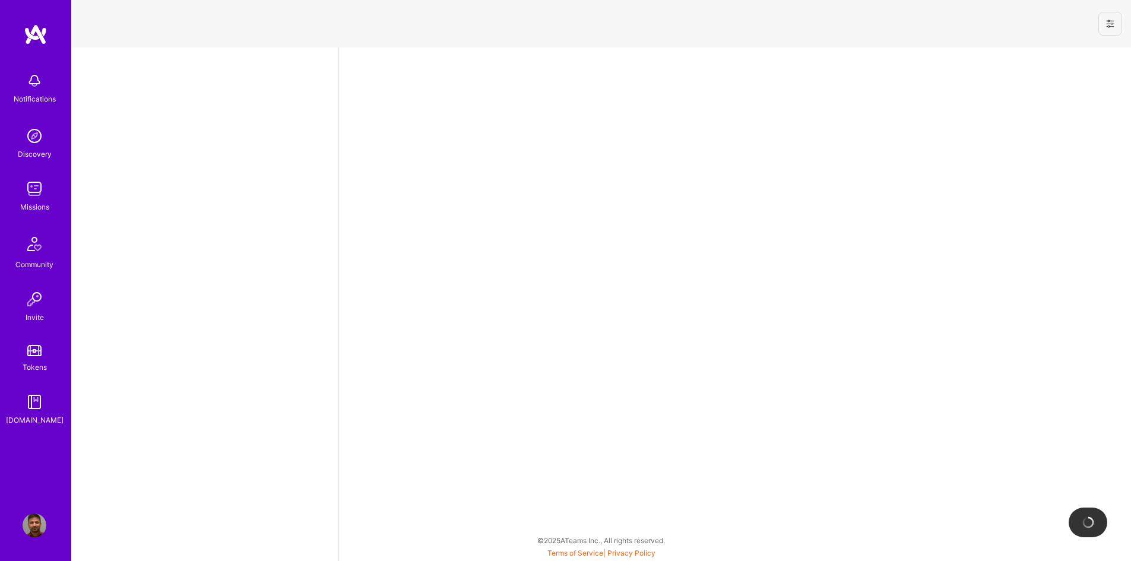
select select "CA"
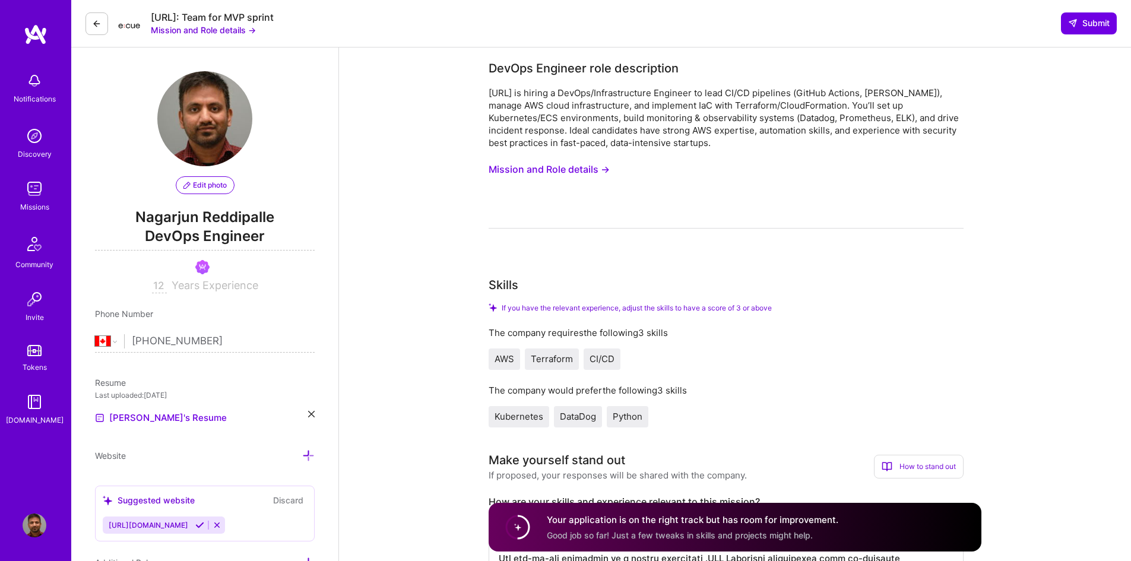
click at [208, 28] on button "Mission and Role details →" at bounding box center [203, 30] width 105 height 12
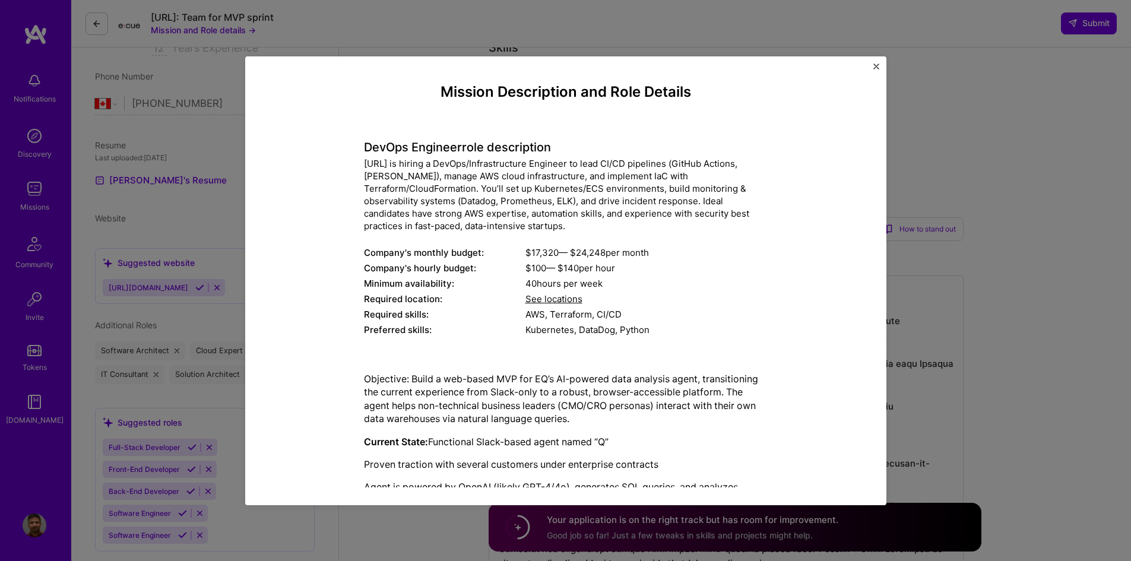
click at [877, 68] on img "Close" at bounding box center [876, 67] width 6 height 6
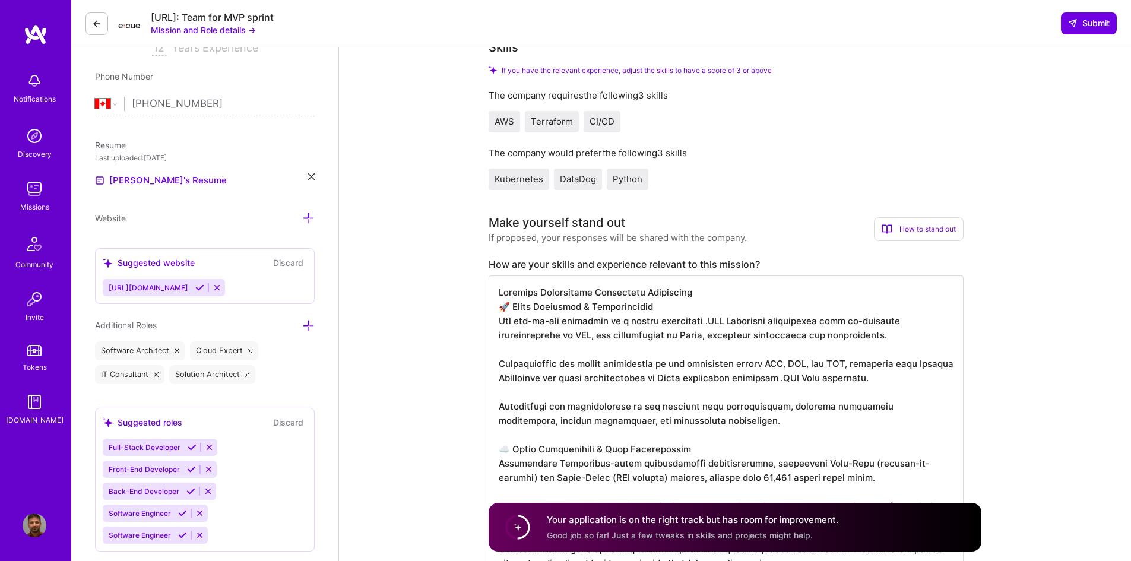
click at [99, 24] on icon at bounding box center [96, 23] width 9 height 9
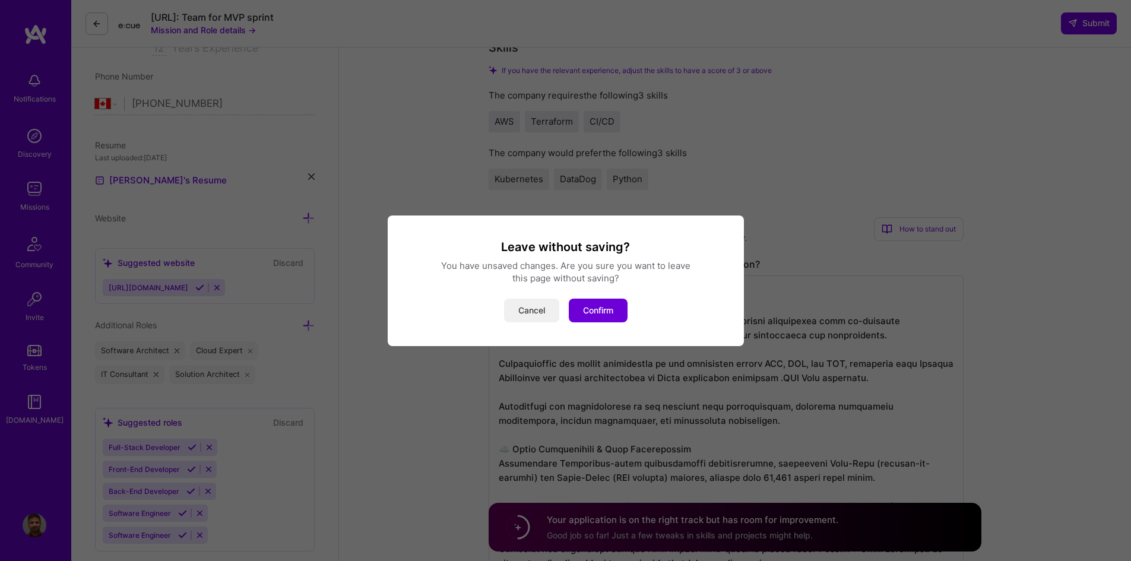
click at [531, 305] on button "Cancel" at bounding box center [531, 311] width 55 height 24
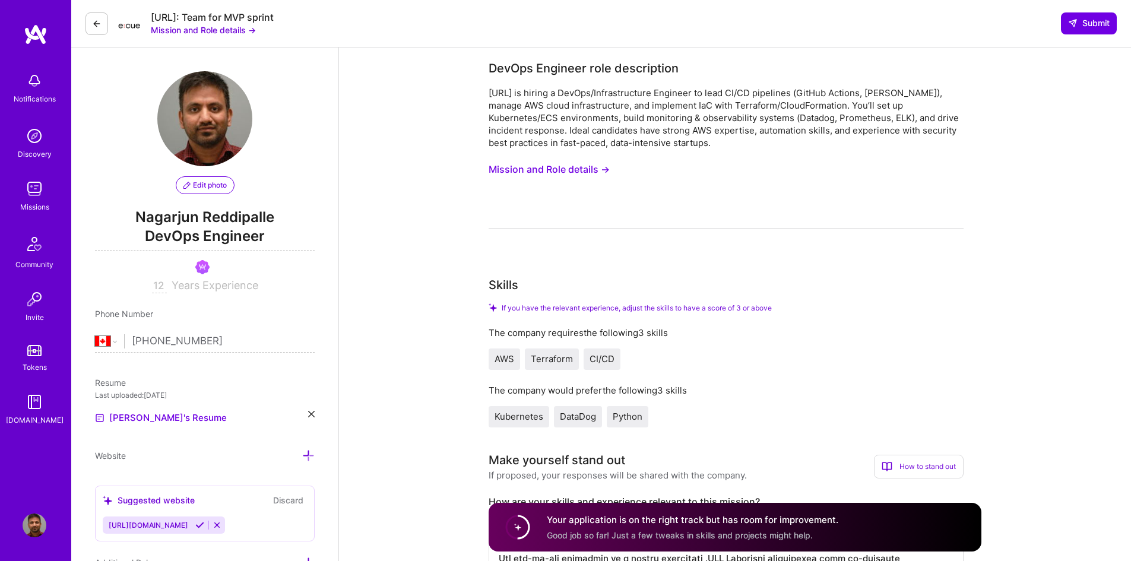
click at [93, 19] on icon at bounding box center [96, 23] width 9 height 9
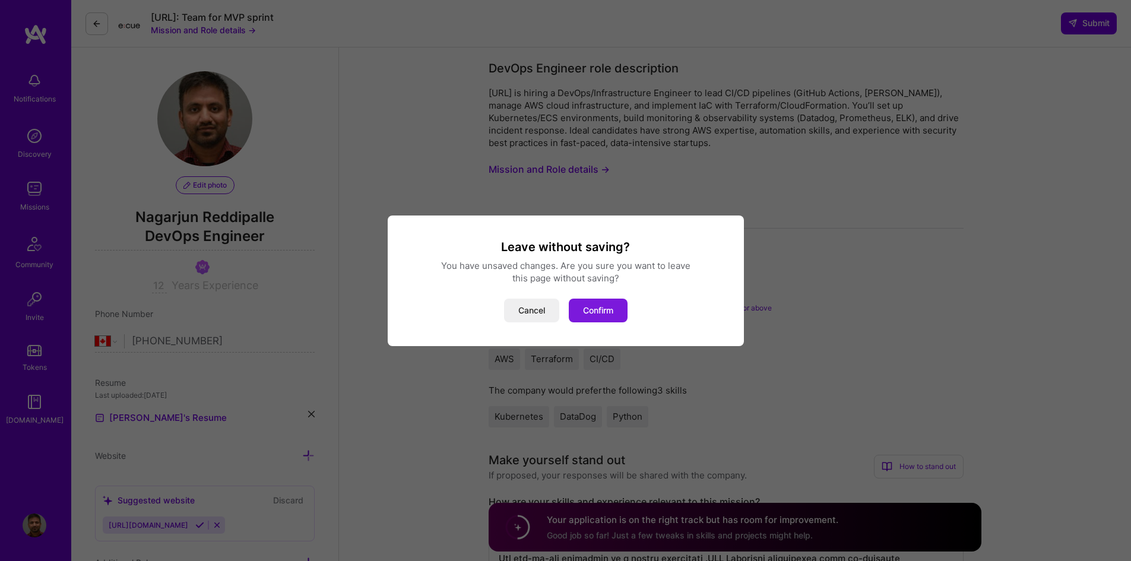
click at [602, 306] on button "Confirm" at bounding box center [598, 311] width 59 height 24
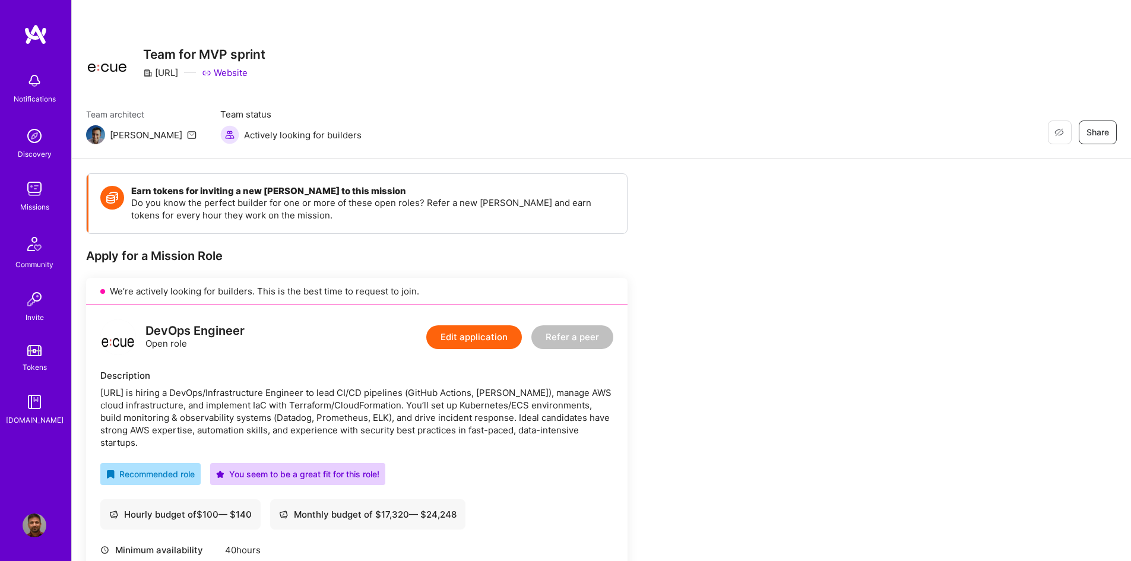
click at [36, 202] on div "Missions" at bounding box center [34, 207] width 29 height 12
